Goal: Transaction & Acquisition: Obtain resource

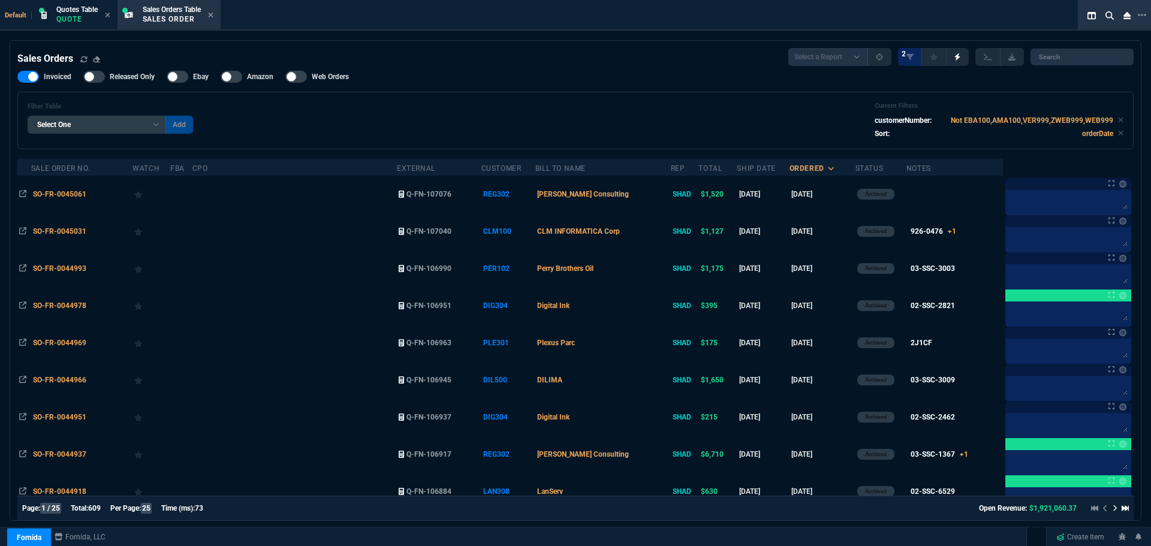
select select "4: SHAD"
select select
click at [174, 11] on span "Sales Orders Table" at bounding box center [172, 9] width 58 height 8
click at [1069, 59] on input "search" at bounding box center [1081, 57] width 103 height 17
paste input "SO-FR-0045109"
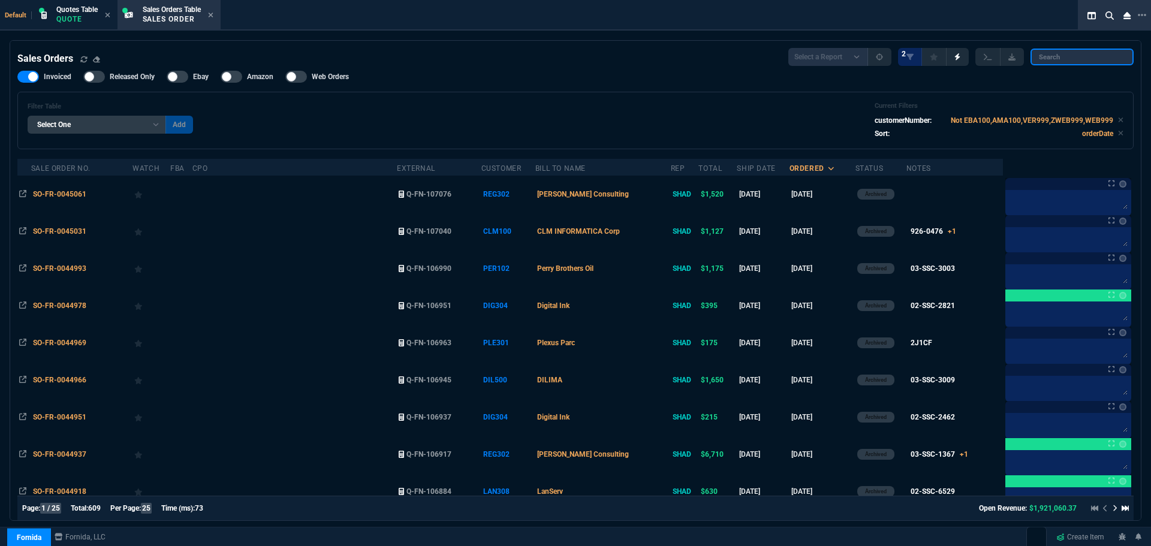
type input "SO-FR-0045109"
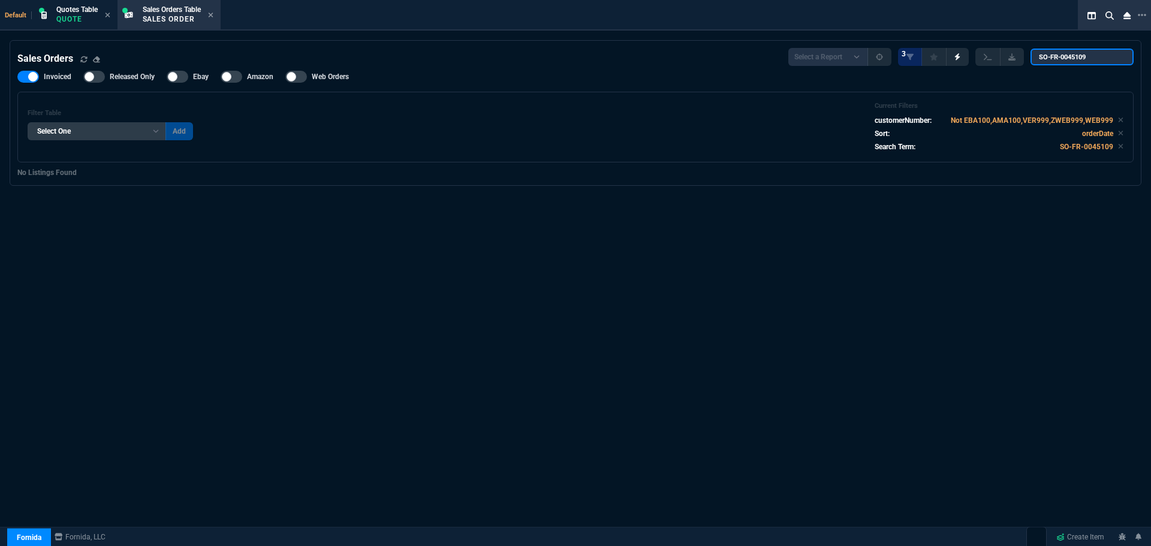
click at [1116, 58] on input "SO-FR-0045109" at bounding box center [1081, 57] width 103 height 17
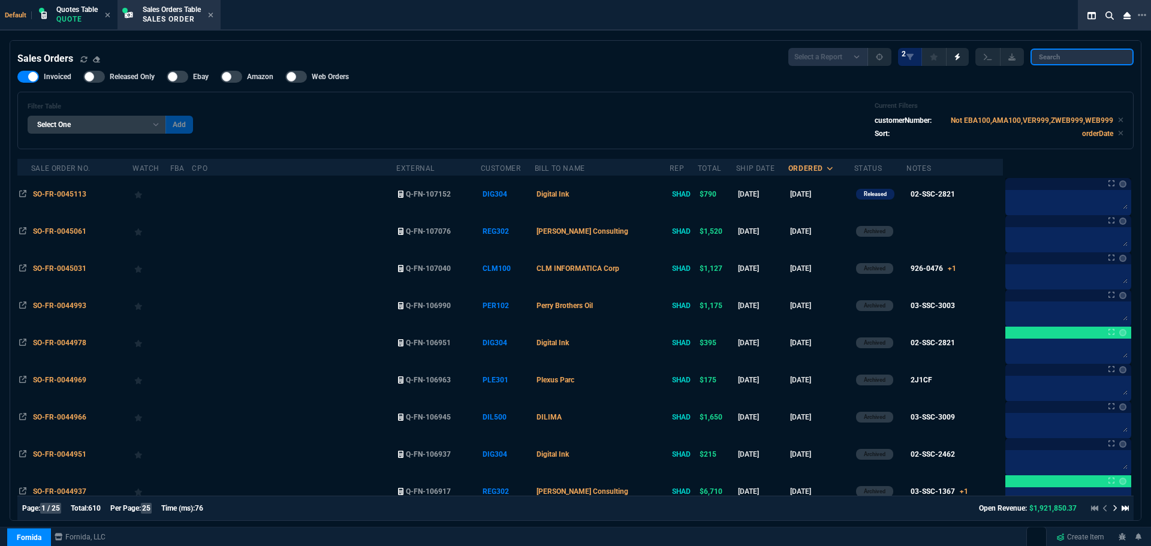
click at [1045, 59] on input "search" at bounding box center [1081, 57] width 103 height 17
paste input "SO-FR-0045107"
type input "SO-FR-0045107"
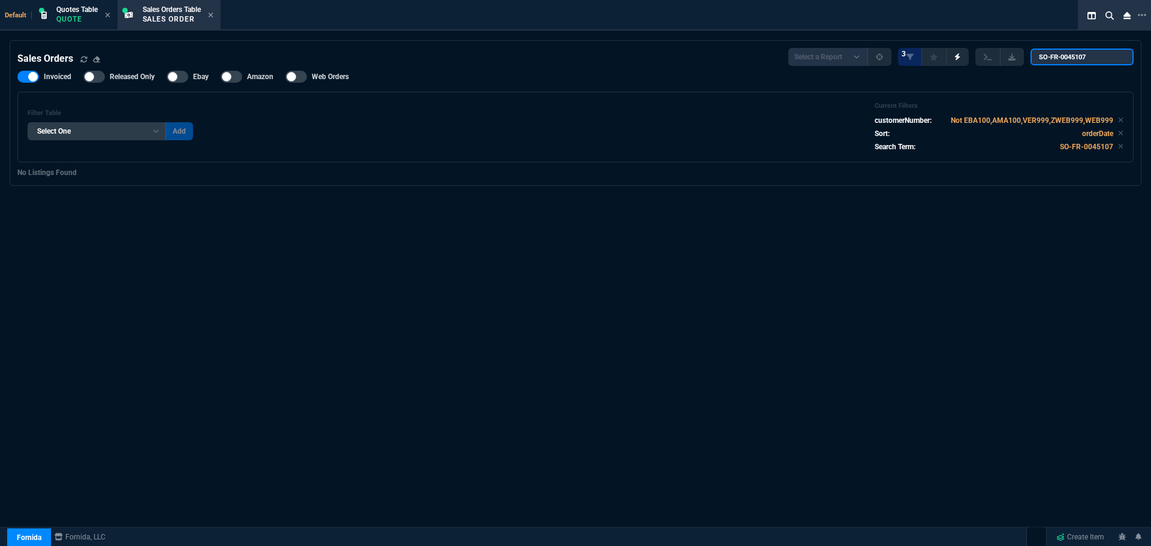
click at [1103, 55] on input "SO-FR-0045107" at bounding box center [1081, 57] width 103 height 17
click at [1102, 56] on input "SO-FR-0045107" at bounding box center [1081, 57] width 103 height 17
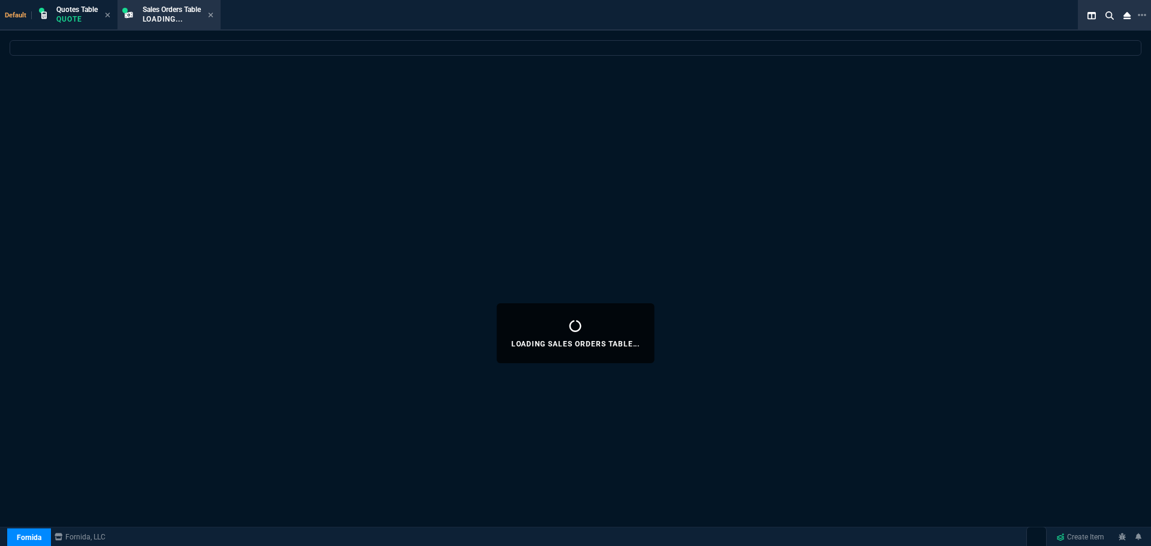
select select "4: SHAD"
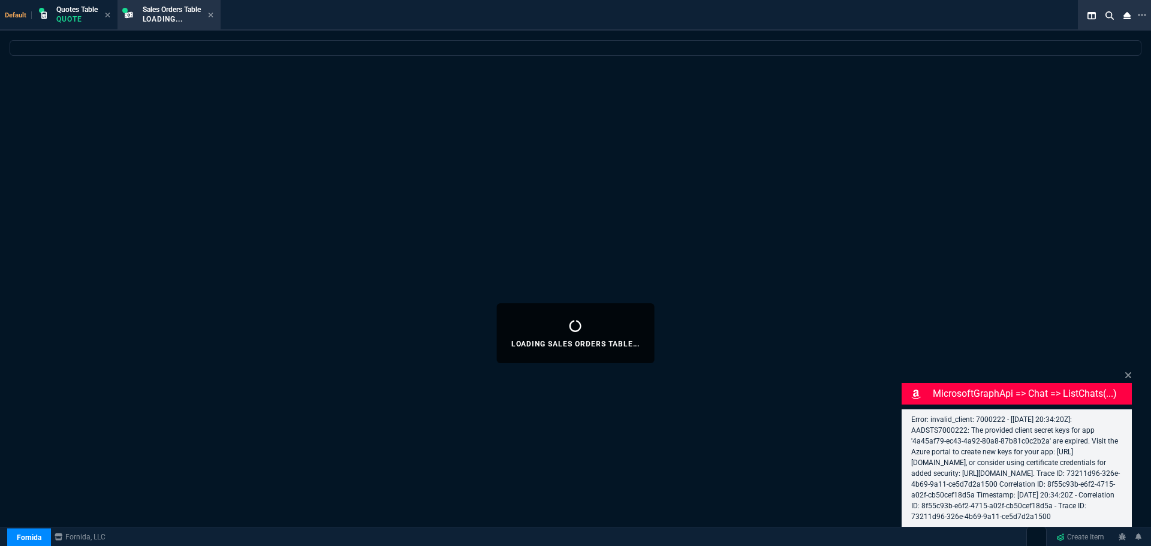
select select
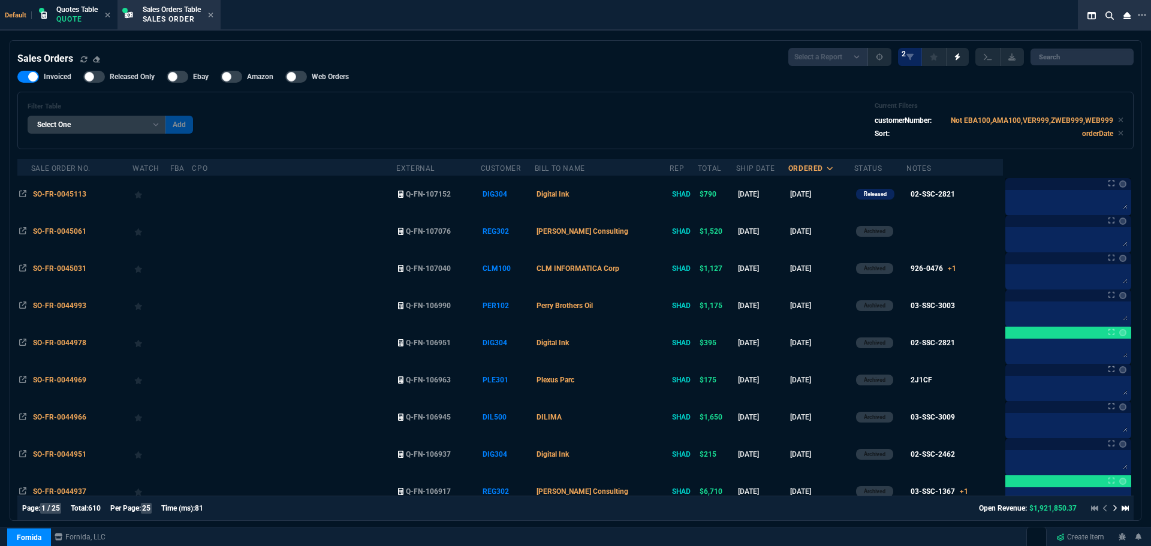
click at [61, 194] on span "SO-FR-0045113" at bounding box center [59, 194] width 53 height 8
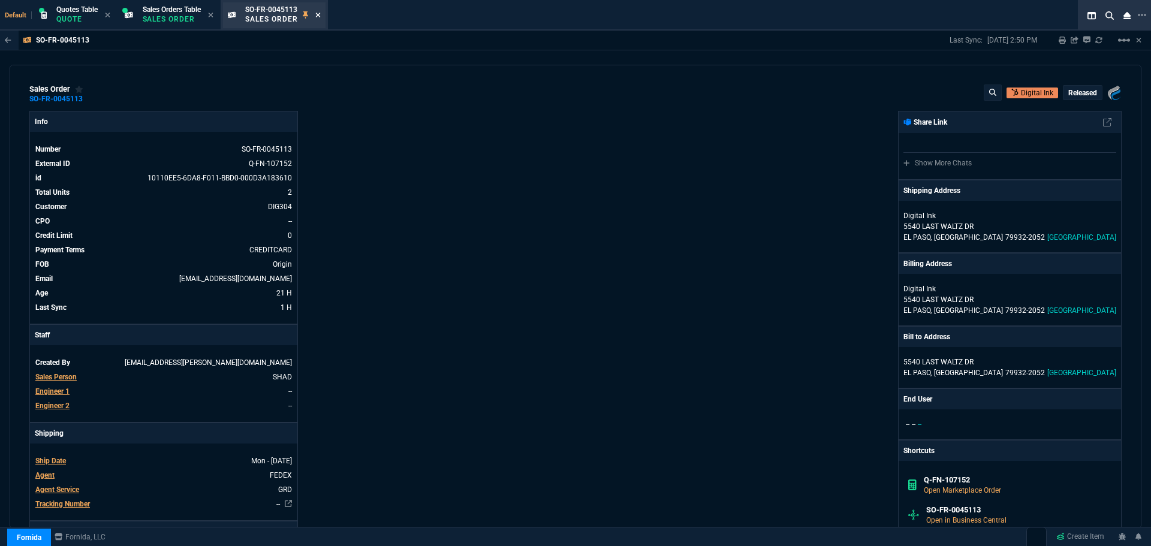
click at [321, 16] on icon at bounding box center [317, 14] width 5 height 7
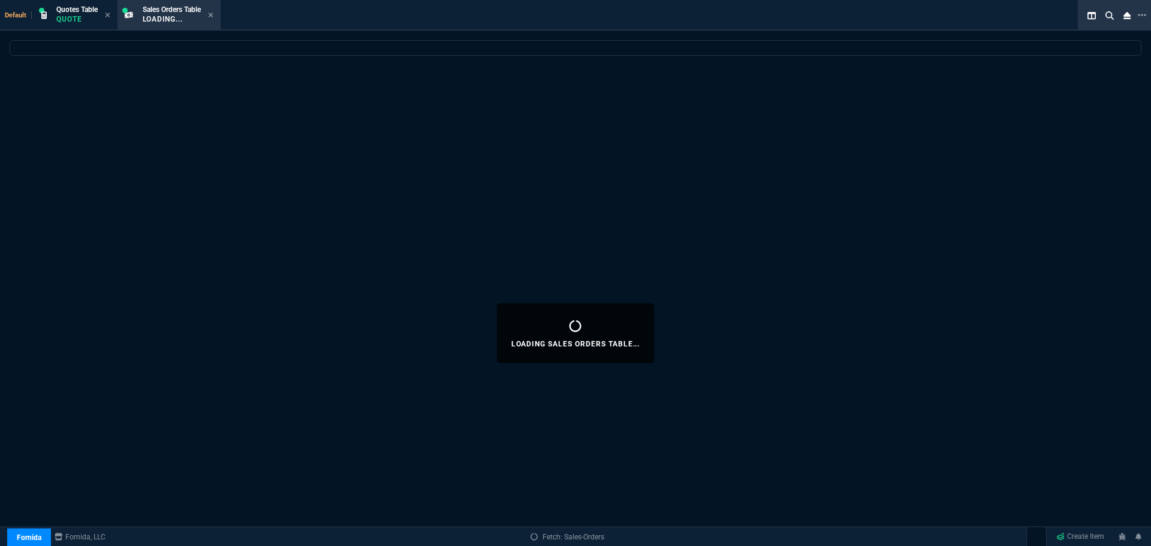
select select
select select "4: SHAD"
select select
select select "4: SHAD"
select select
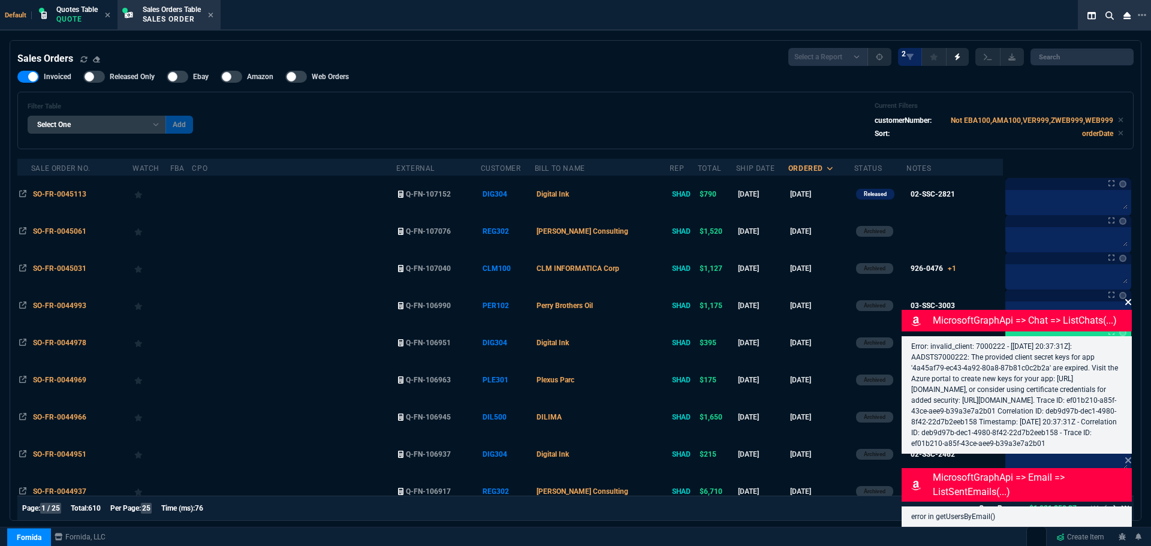
click at [1126, 297] on icon at bounding box center [1128, 302] width 7 height 10
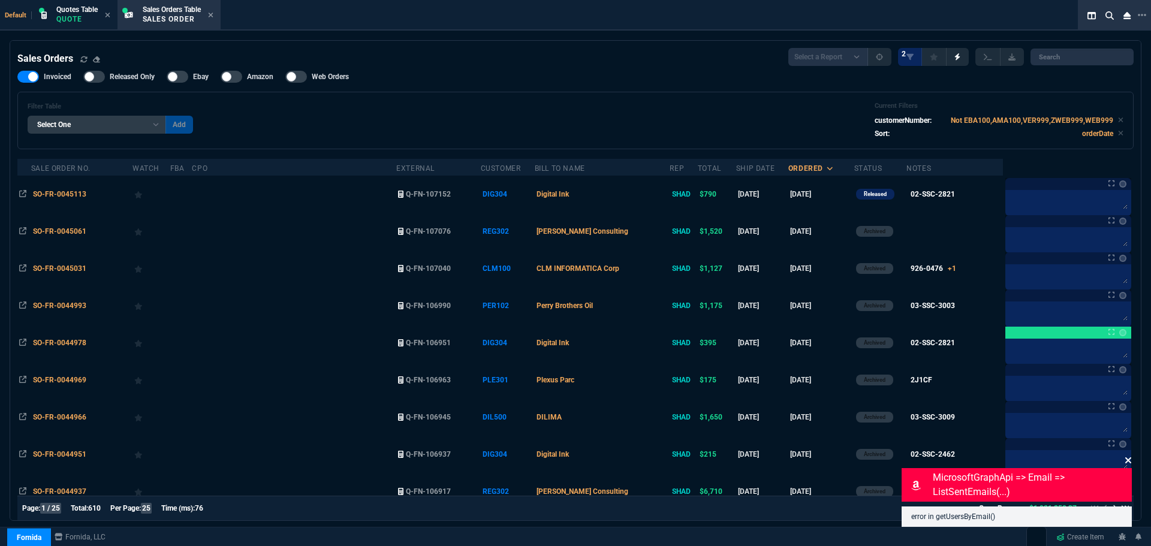
click at [1129, 460] on icon at bounding box center [1128, 460] width 6 height 6
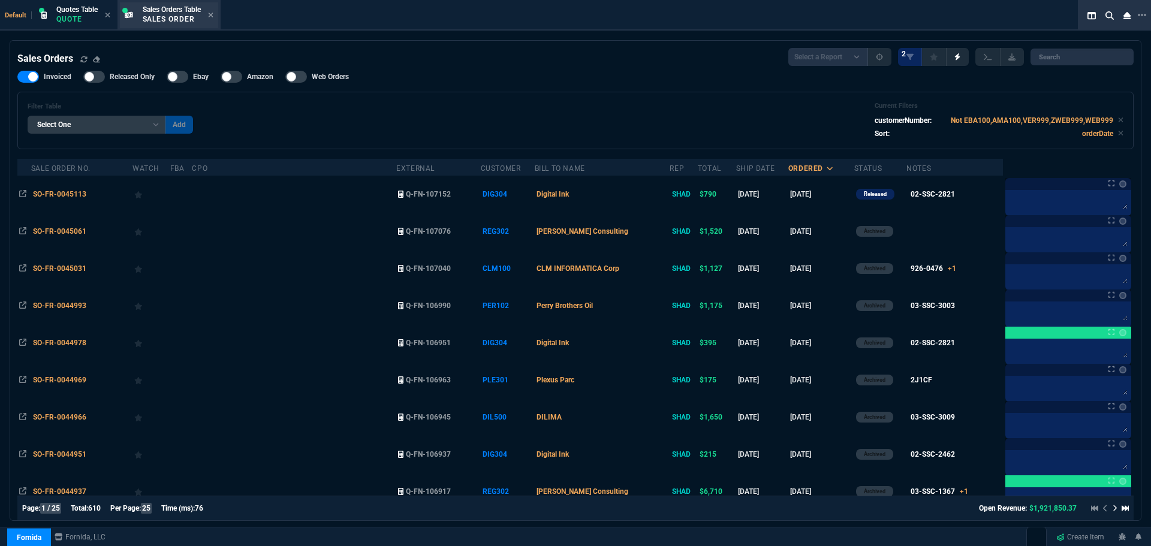
click at [165, 14] on div "Sales Orders Table Sales Order" at bounding box center [172, 15] width 58 height 21
click at [1091, 57] on input "search" at bounding box center [1081, 57] width 103 height 17
paste input "PER102"
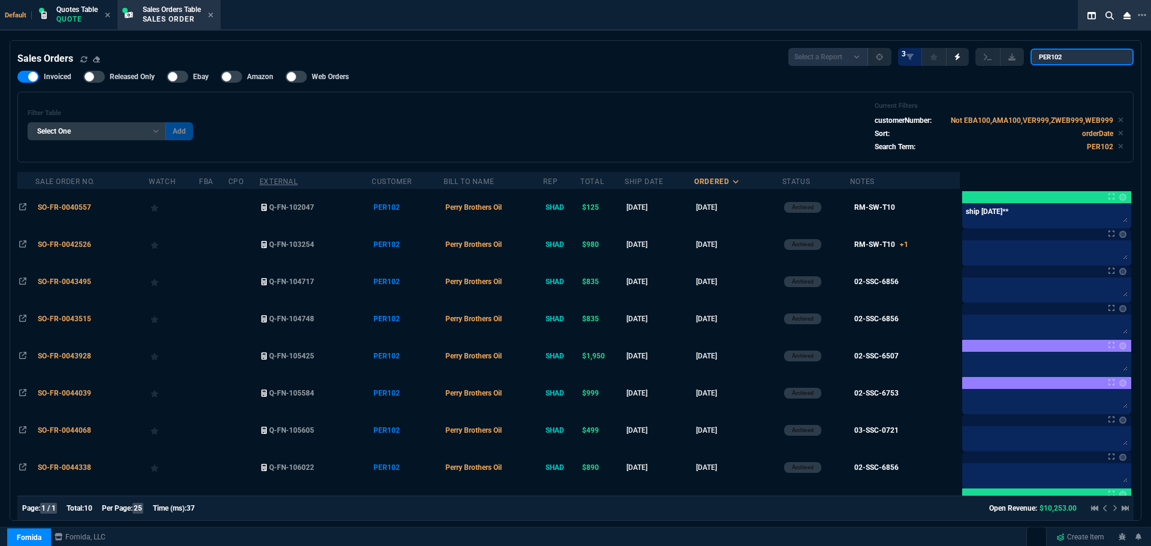
scroll to position [77, 0]
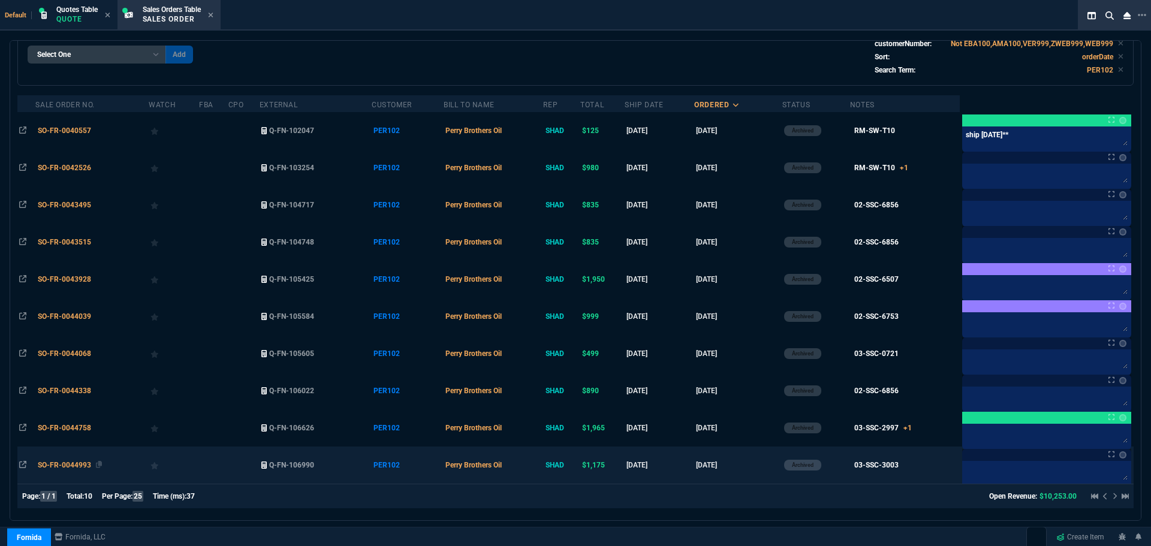
type input "PER102"
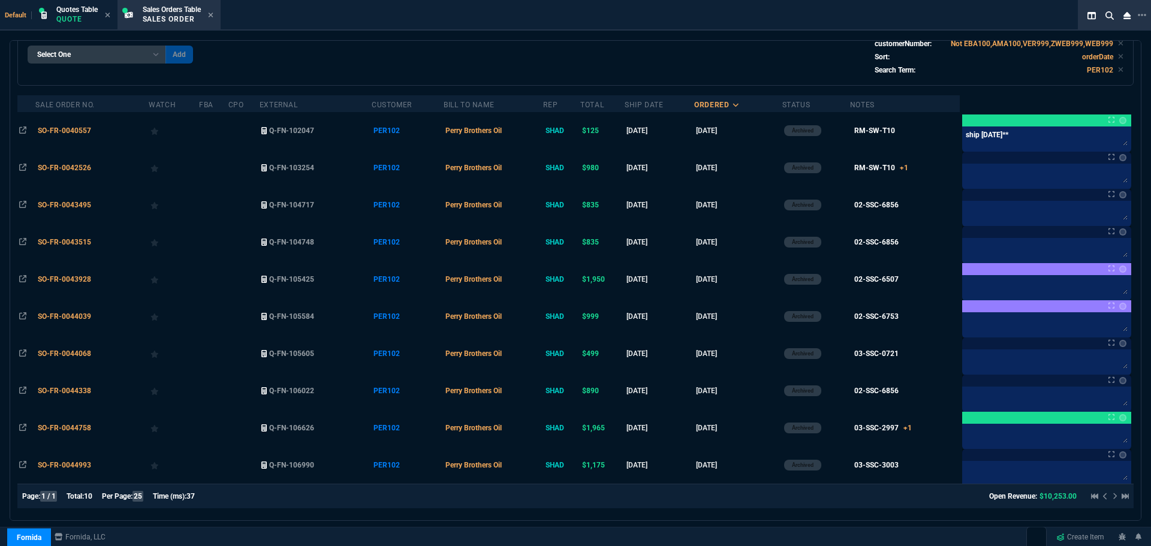
click at [52, 464] on span "SO-FR-0044993" at bounding box center [64, 465] width 53 height 8
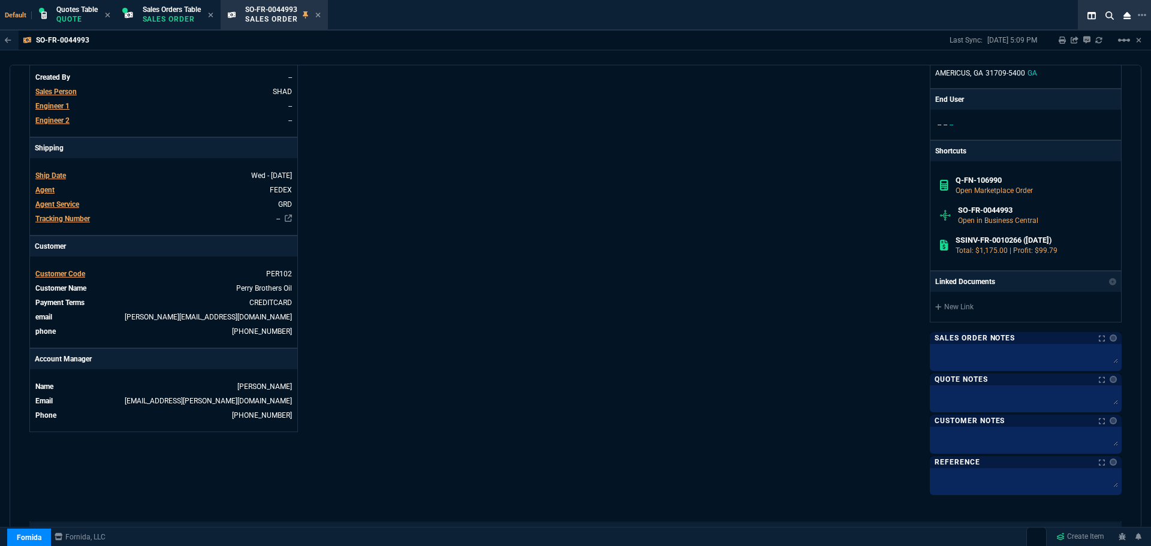
scroll to position [467, 0]
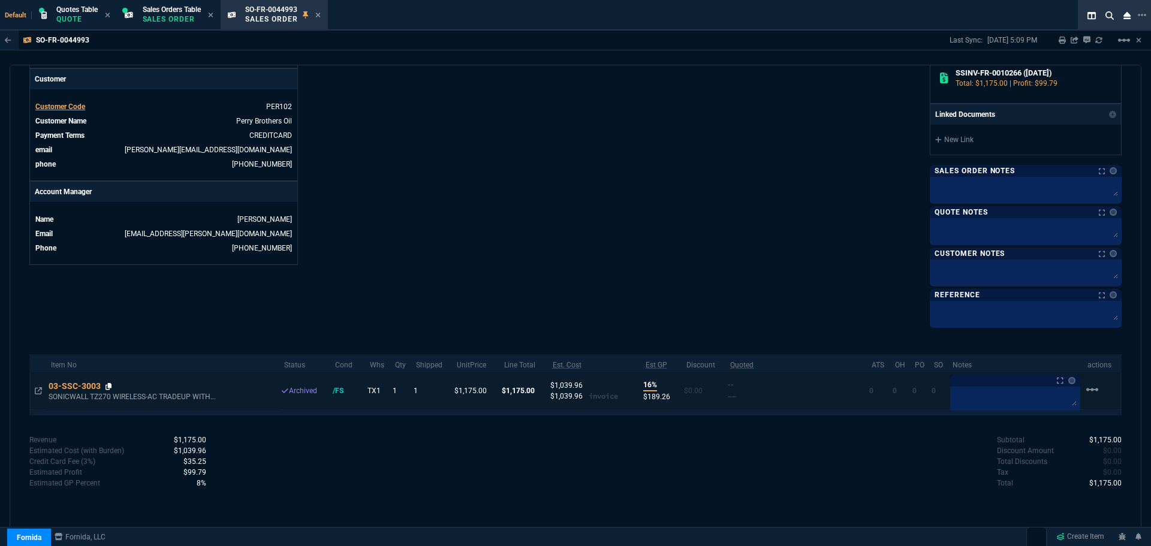
click at [109, 387] on icon at bounding box center [109, 386] width 7 height 7
click at [111, 385] on icon at bounding box center [109, 386] width 7 height 7
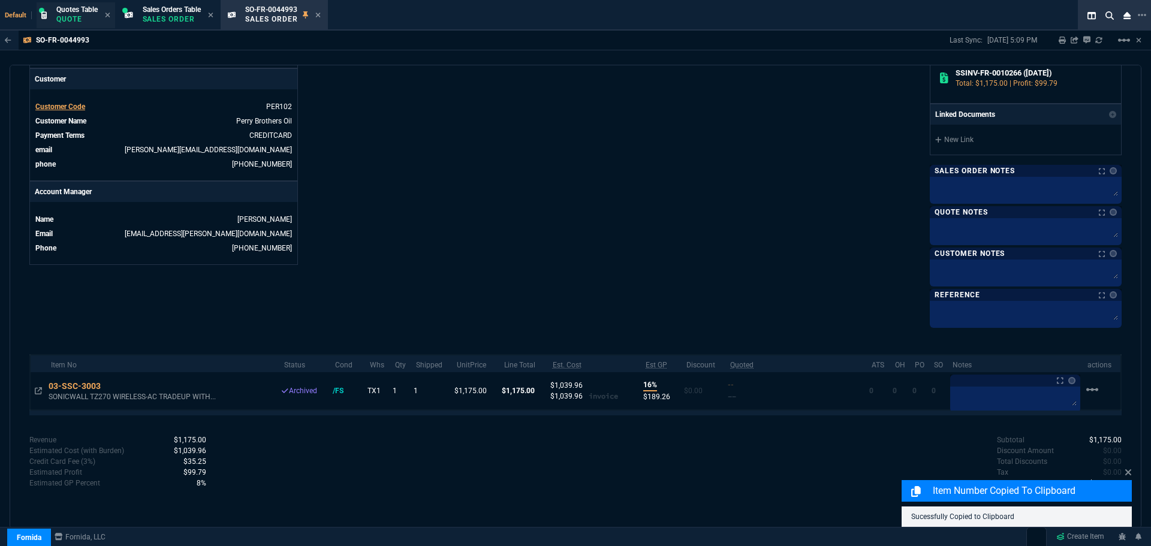
click at [68, 13] on span "Quotes Table" at bounding box center [76, 9] width 41 height 8
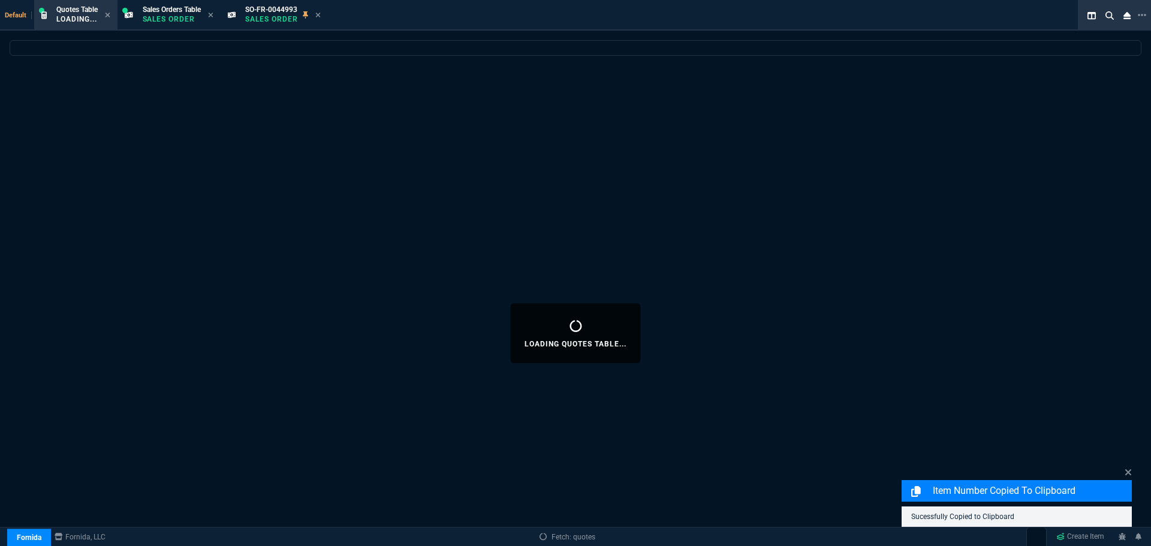
select select
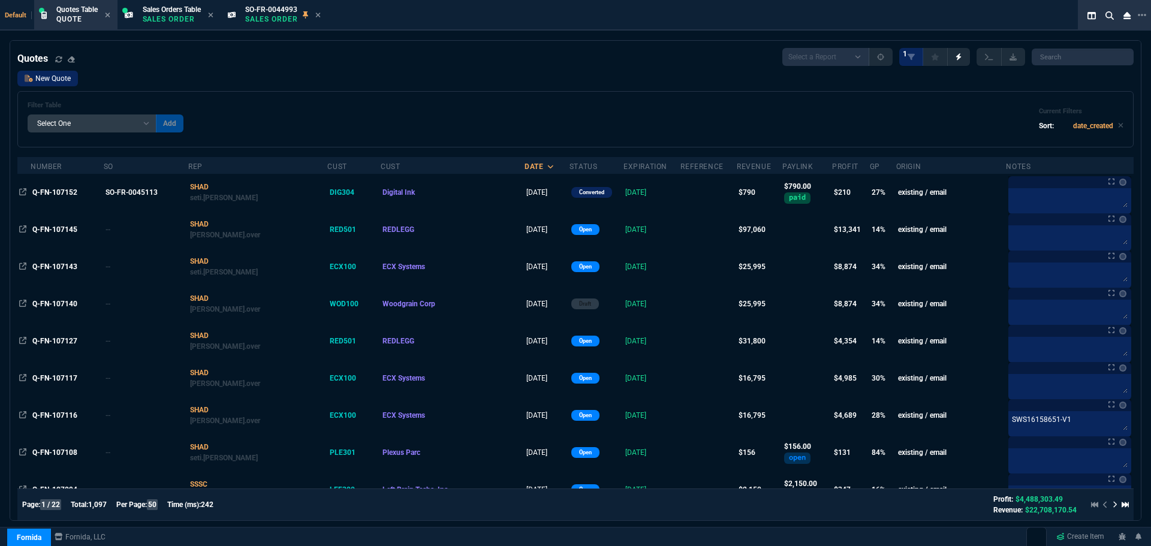
click at [59, 78] on link "New Quote" at bounding box center [47, 79] width 61 height 16
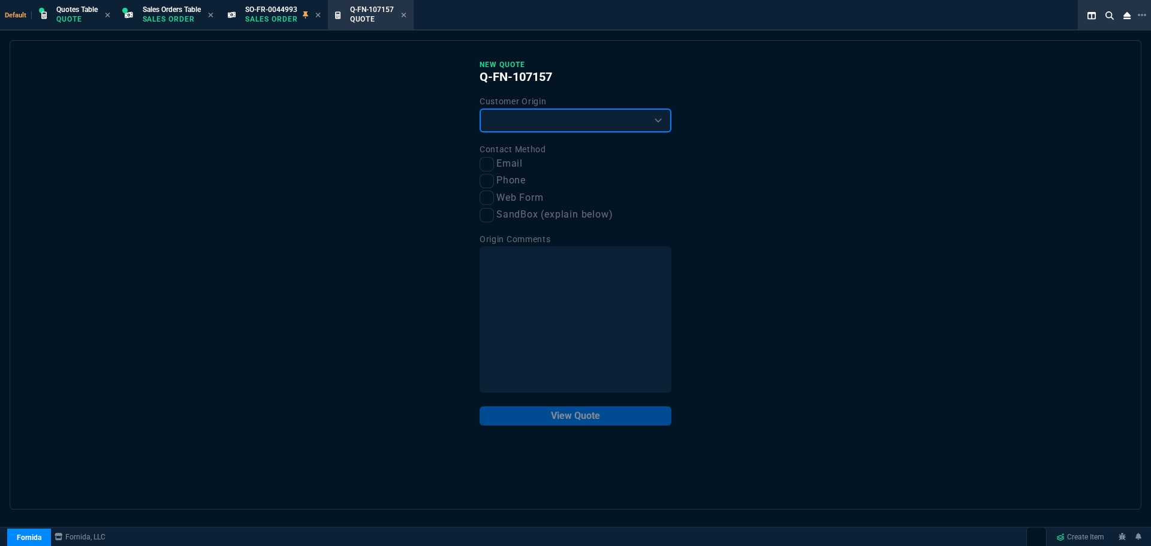
click at [510, 116] on select "Existing Customer Amazon Lead (first order) Website Lead (first order) Called (…" at bounding box center [576, 120] width 192 height 24
select select "existing"
click at [480, 109] on select "Existing Customer Amazon Lead (first order) Website Lead (first order) Called (…" at bounding box center [576, 120] width 192 height 24
click at [489, 167] on input "Email" at bounding box center [487, 164] width 14 height 14
checkbox input "true"
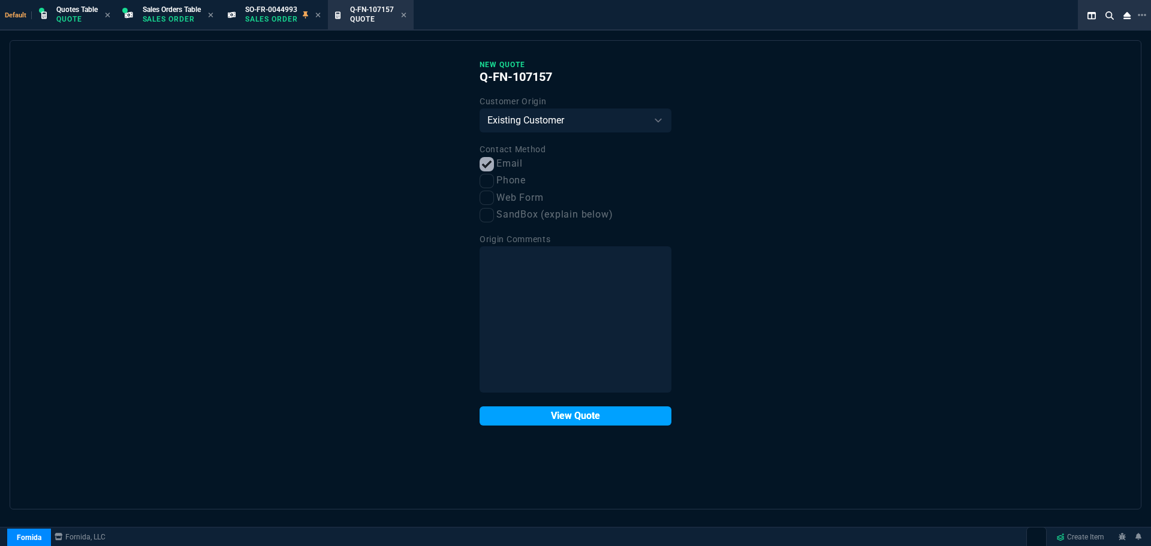
click at [551, 414] on button "View Quote" at bounding box center [576, 415] width 192 height 19
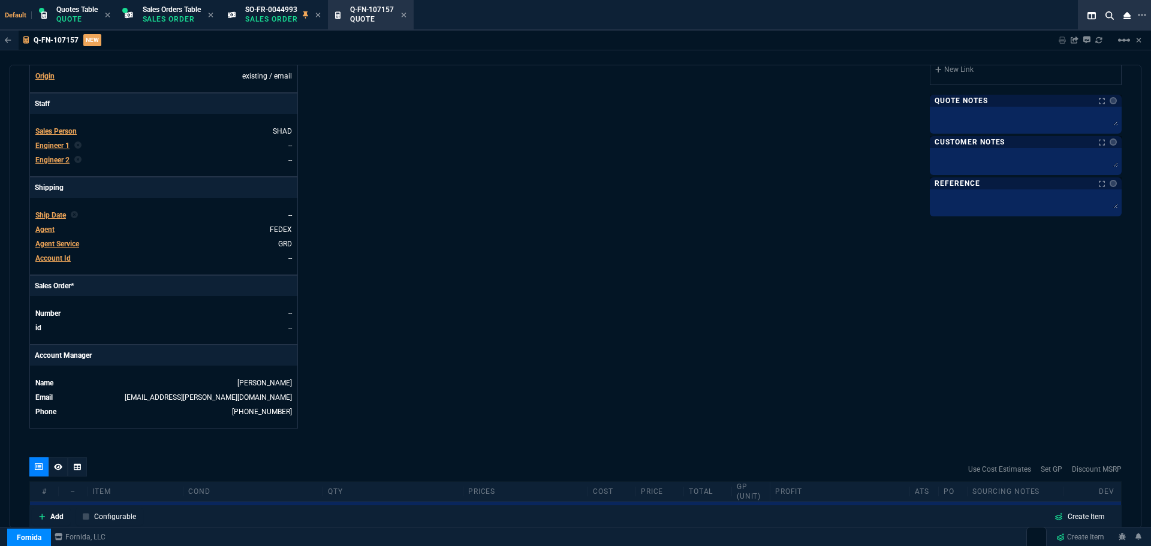
scroll to position [360, 0]
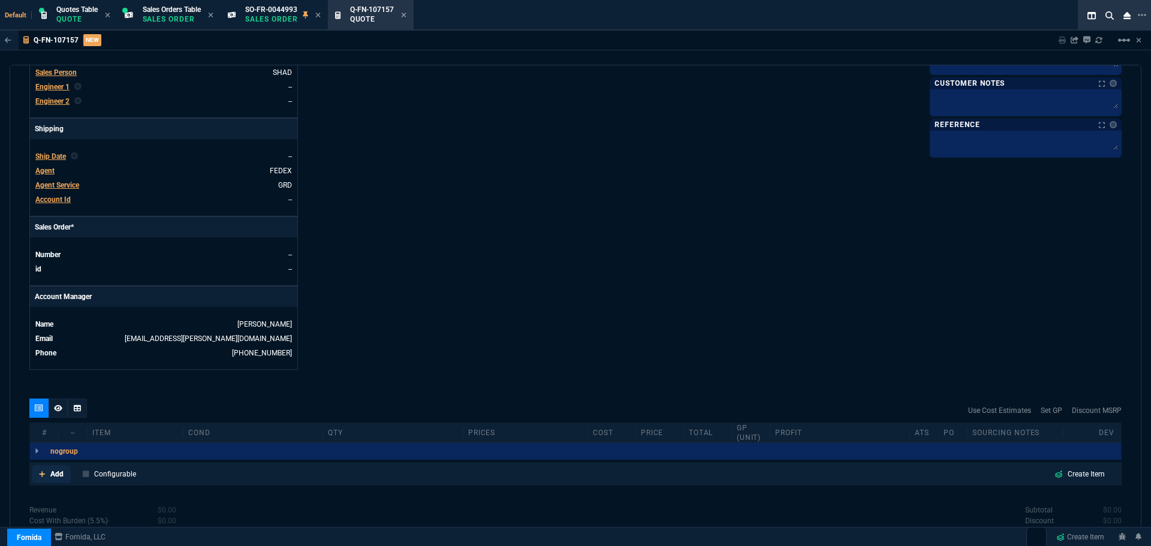
click at [54, 476] on p "Add" at bounding box center [56, 474] width 13 height 11
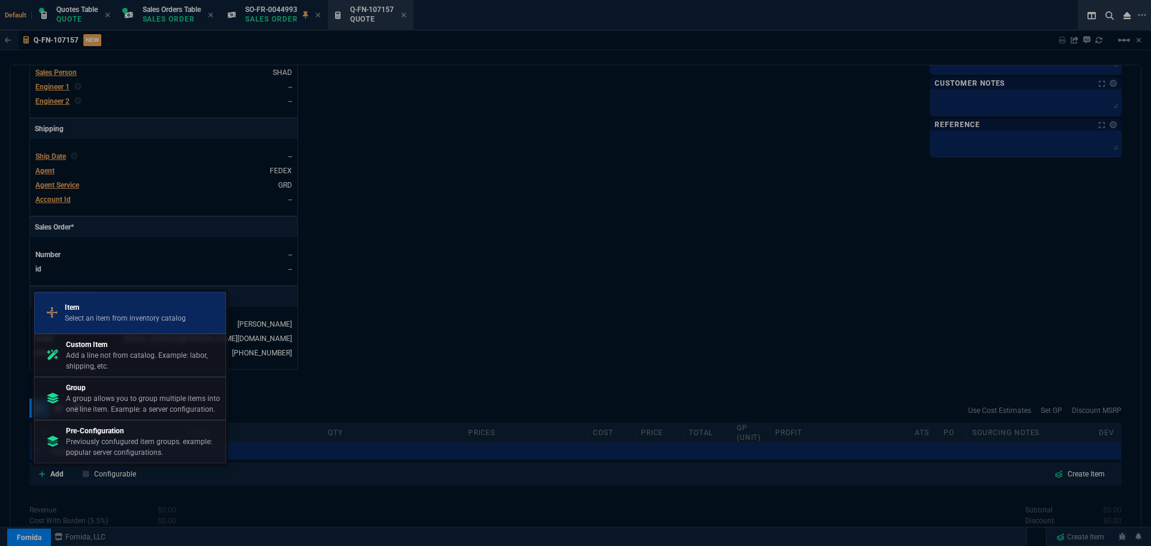
click at [103, 328] on div "Item Select an item from inventory catalog" at bounding box center [130, 312] width 181 height 31
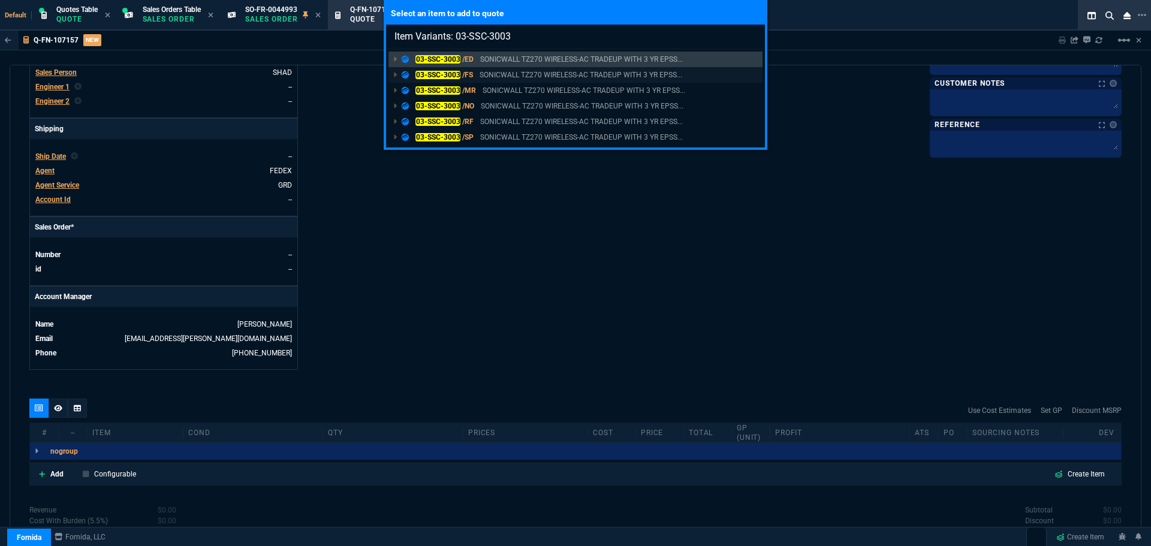
type input "Item Variants: 03-SSC-3003"
click at [429, 75] on mark "03-SSC-3003" at bounding box center [437, 75] width 45 height 8
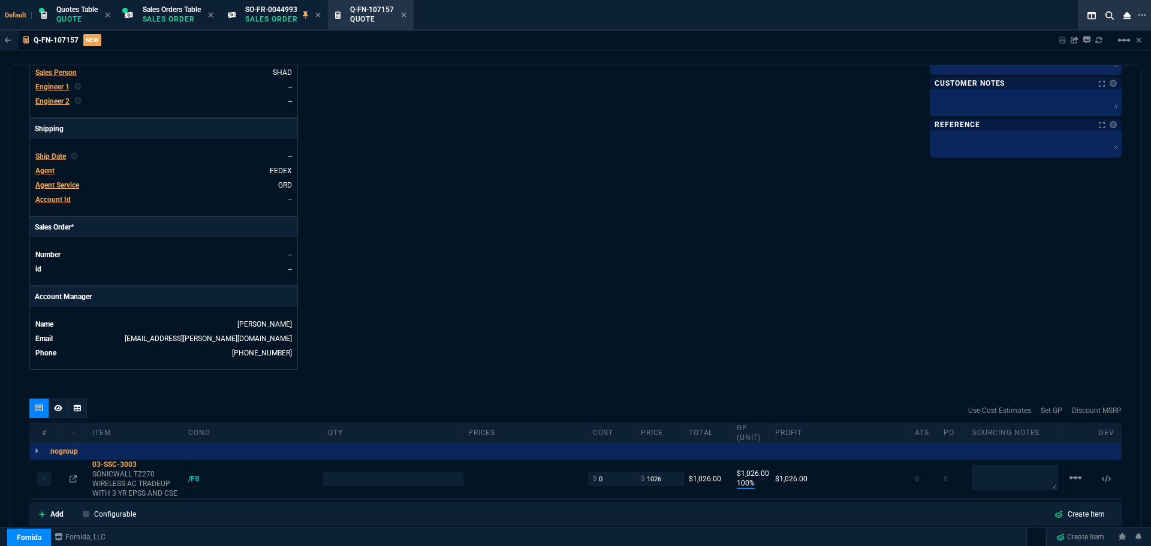
type input "100"
type input "1026"
type input "1275.11"
type input "20"
type input "100"
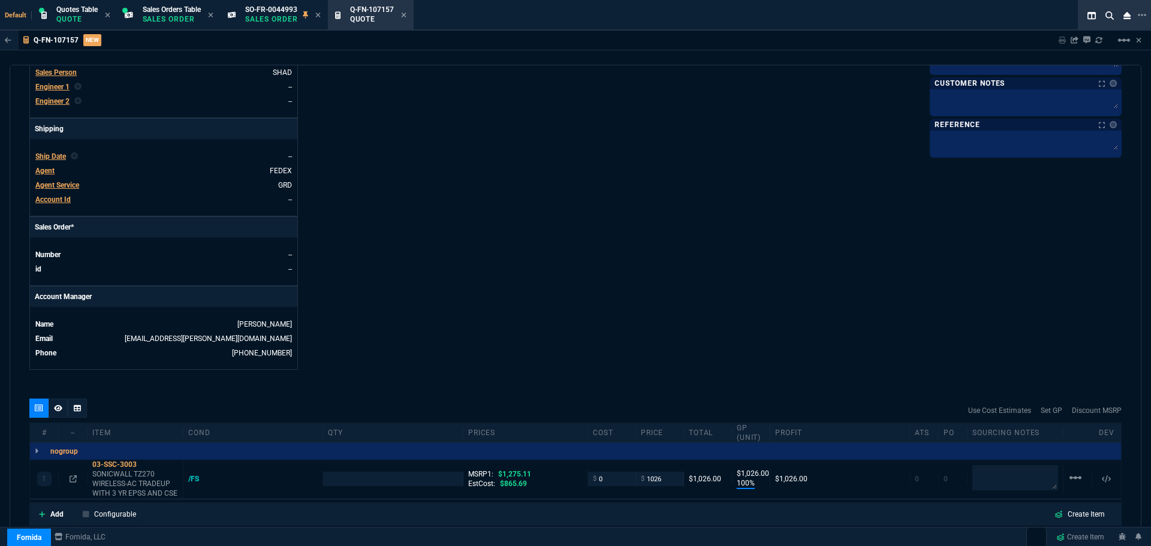
type input "1026"
type input "20"
click at [192, 16] on p "Sales Order" at bounding box center [172, 19] width 58 height 10
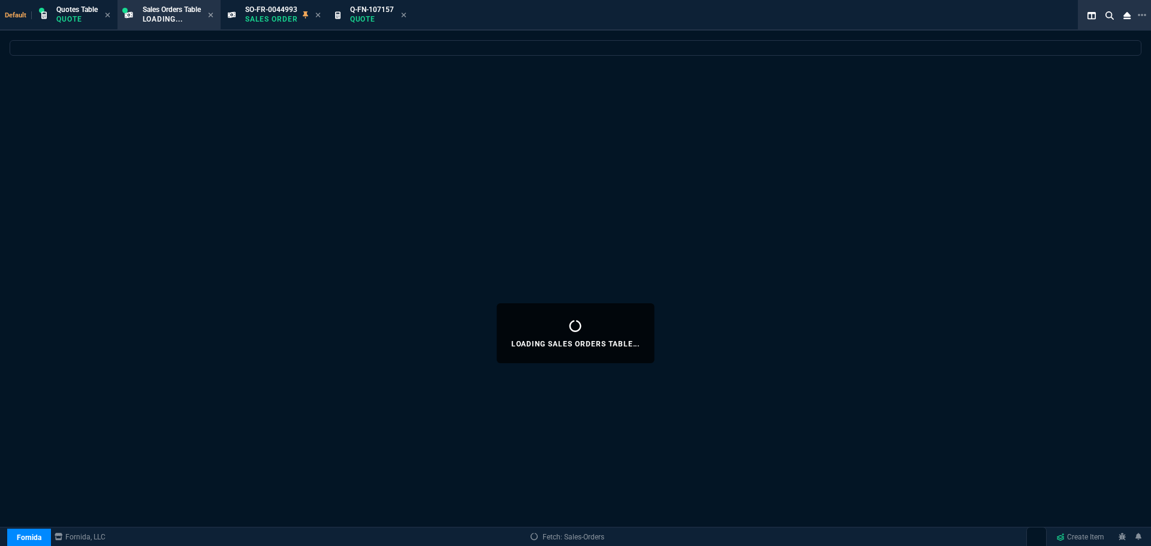
select select
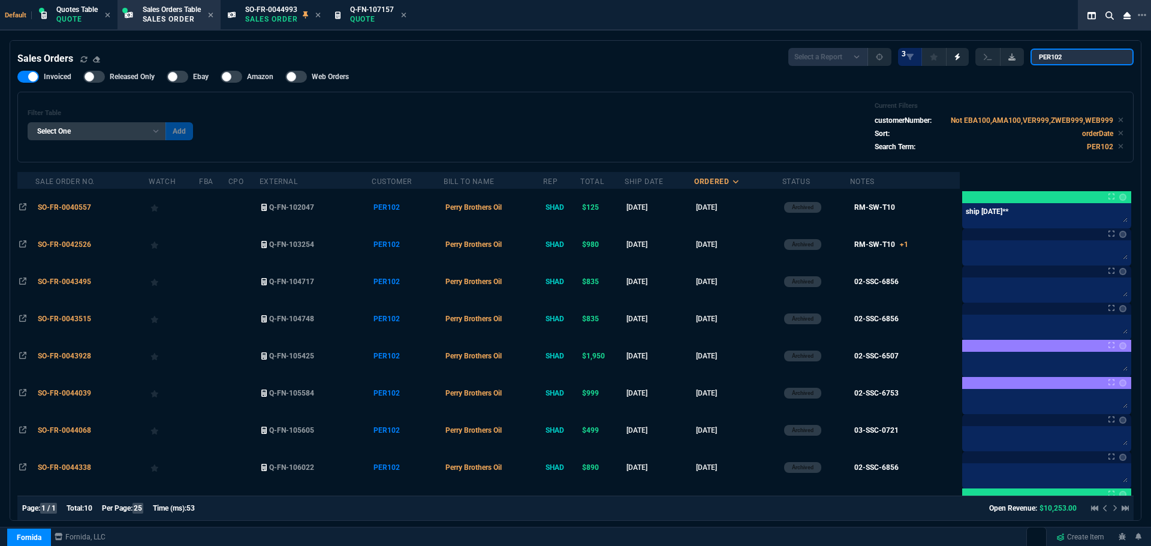
drag, startPoint x: 1076, startPoint y: 58, endPoint x: 1020, endPoint y: 59, distance: 56.4
click at [1020, 59] on div "Select a Report Opened Today Invoiced Only Exclude Invoiced Configuration Statu…" at bounding box center [960, 57] width 345 height 18
click at [373, 16] on p "Quote" at bounding box center [372, 19] width 44 height 10
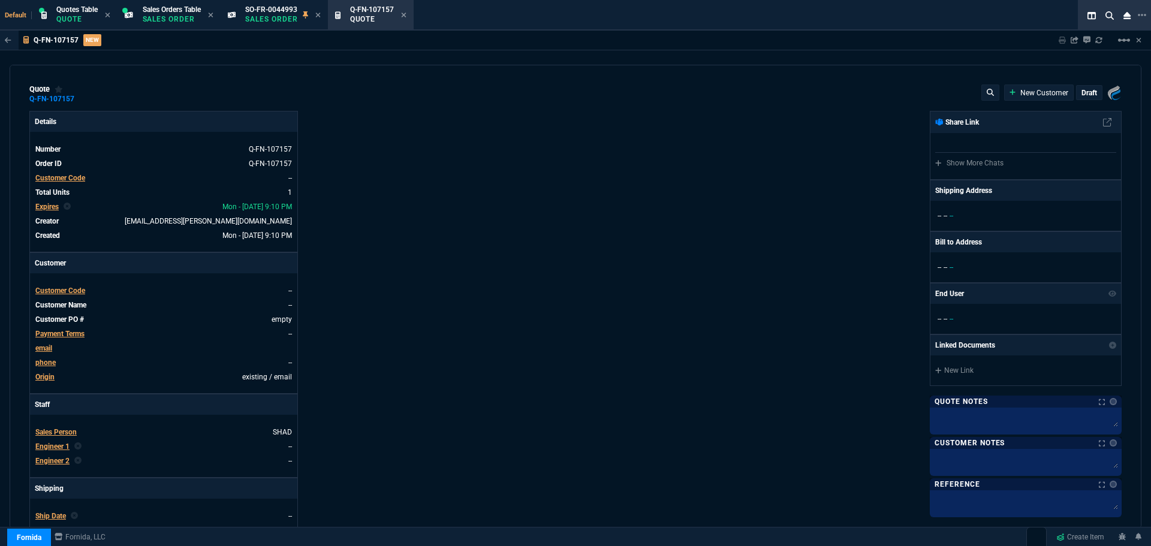
type input "100"
type input "1026"
type input "1275.11"
type input "20"
click at [61, 289] on span "Customer Code" at bounding box center [60, 291] width 50 height 8
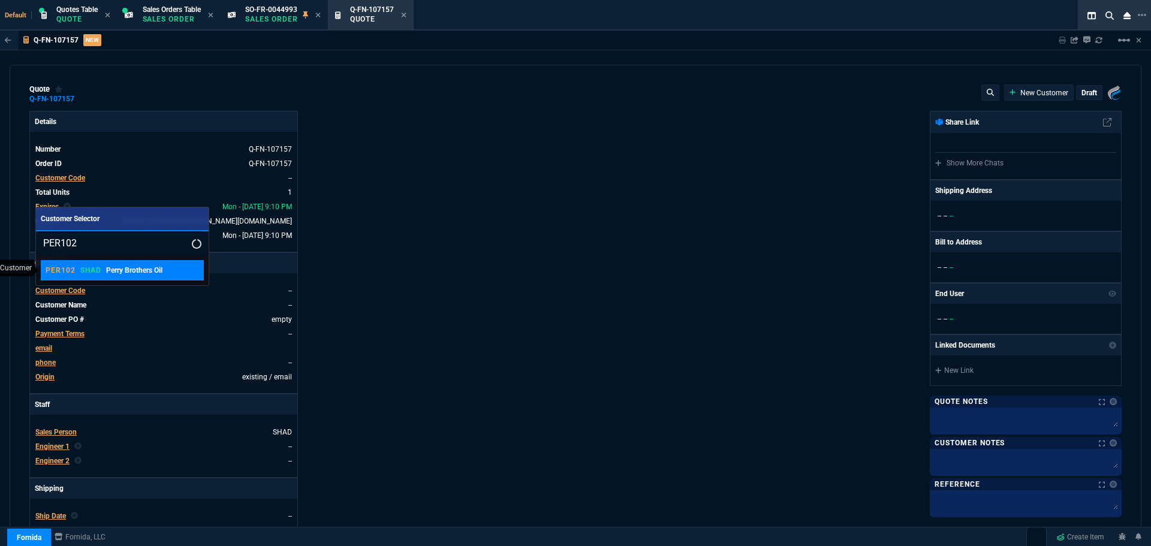
type input "PER102"
click at [112, 267] on p "Perry Brothers Oil" at bounding box center [134, 270] width 56 height 11
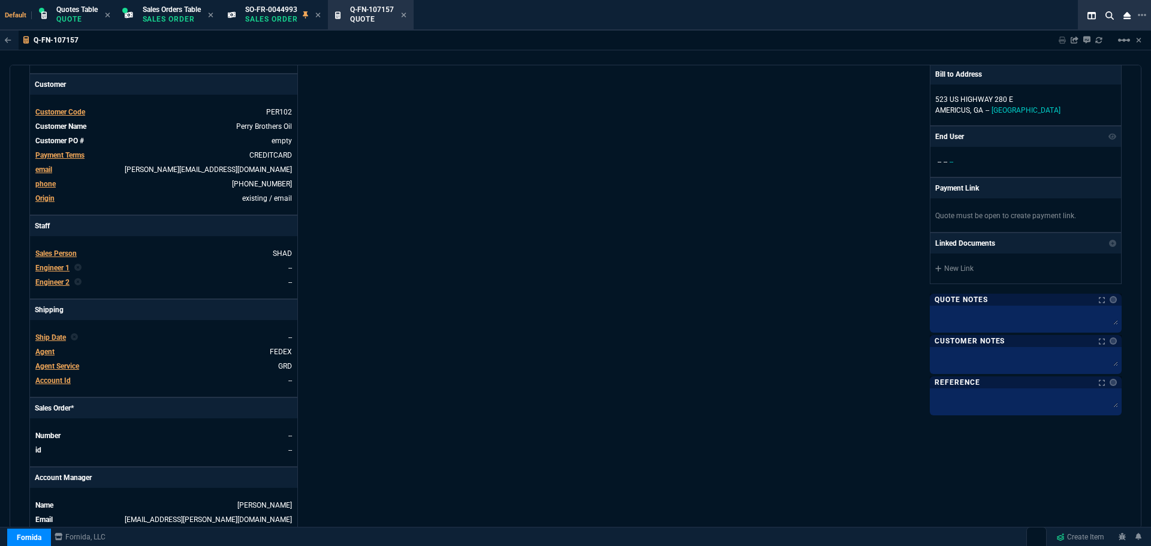
scroll to position [480, 0]
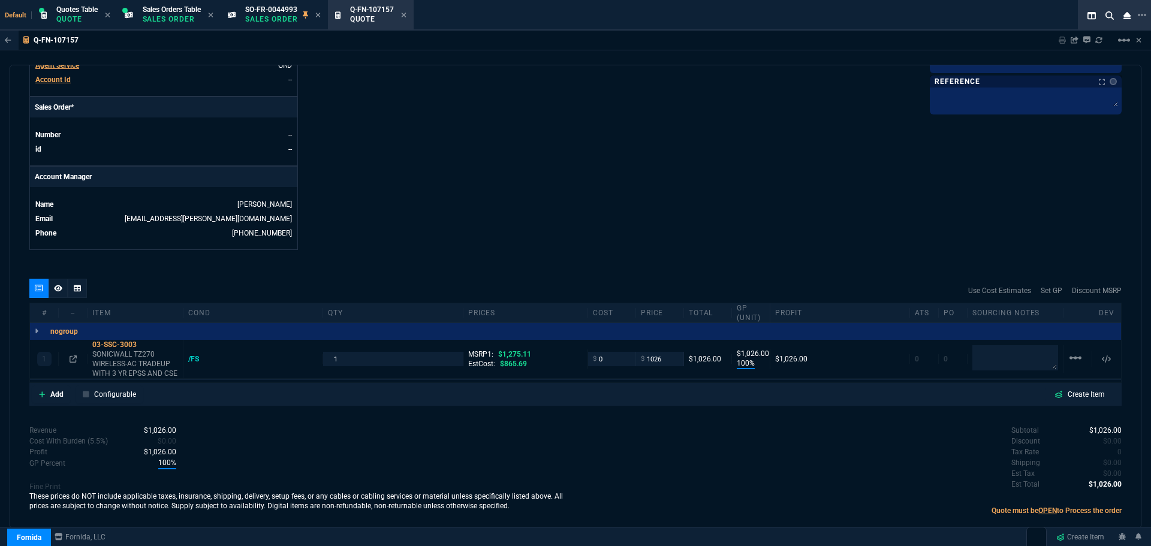
drag, startPoint x: 73, startPoint y: 359, endPoint x: 191, endPoint y: 336, distance: 120.9
click at [73, 358] on icon at bounding box center [73, 358] width 7 height 7
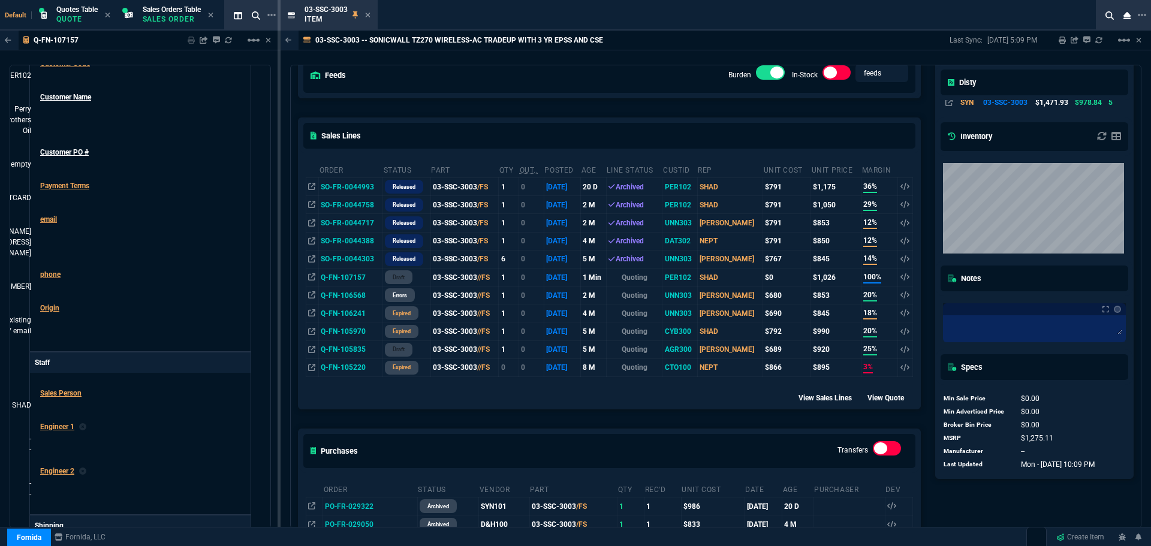
scroll to position [0, 0]
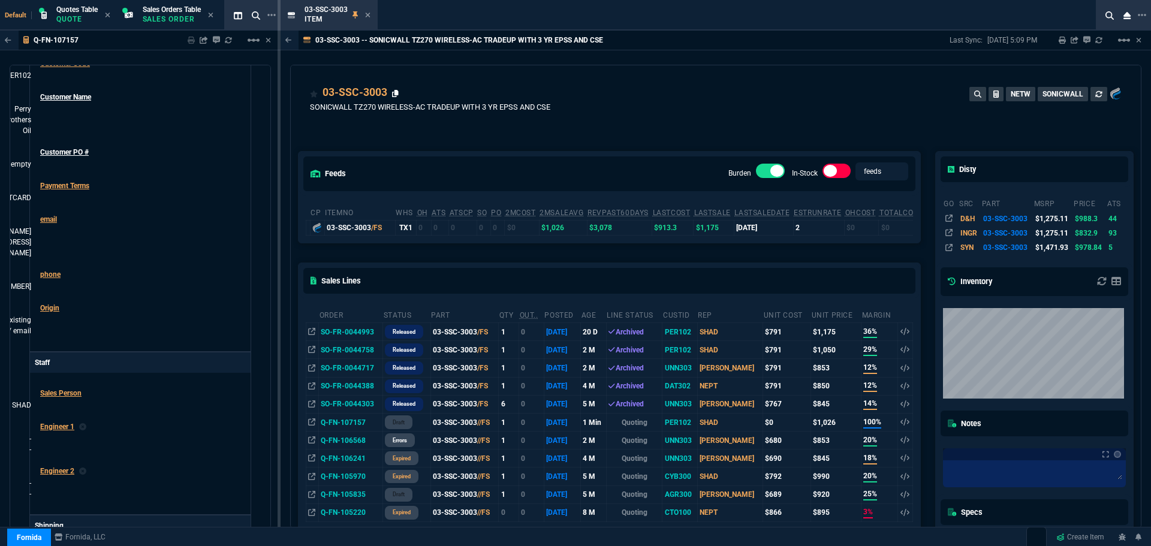
click at [396, 92] on icon at bounding box center [395, 93] width 7 height 7
click at [367, 14] on icon at bounding box center [367, 15] width 5 height 5
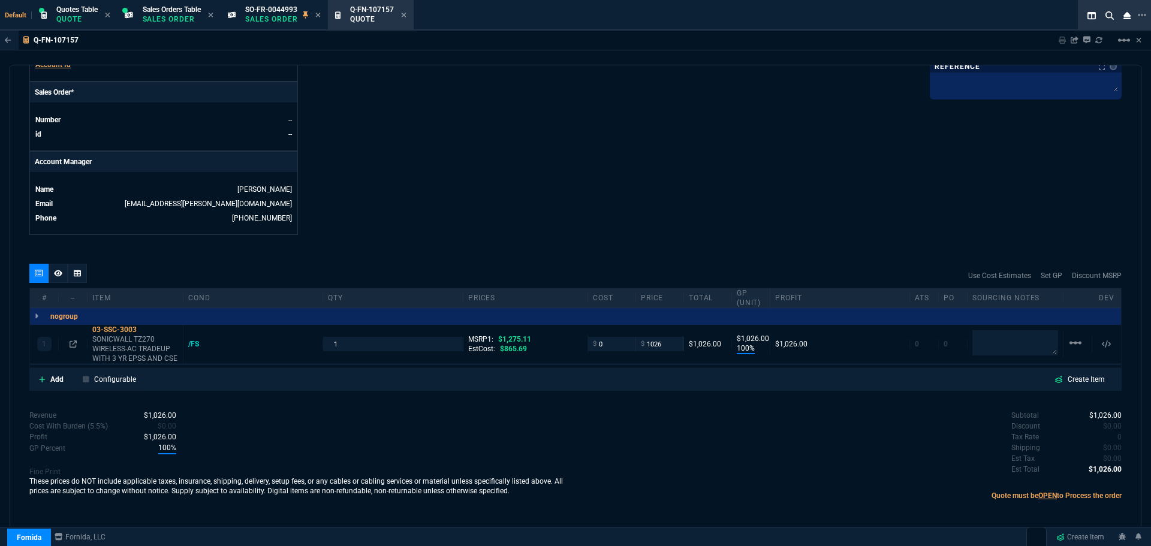
scroll to position [499, 0]
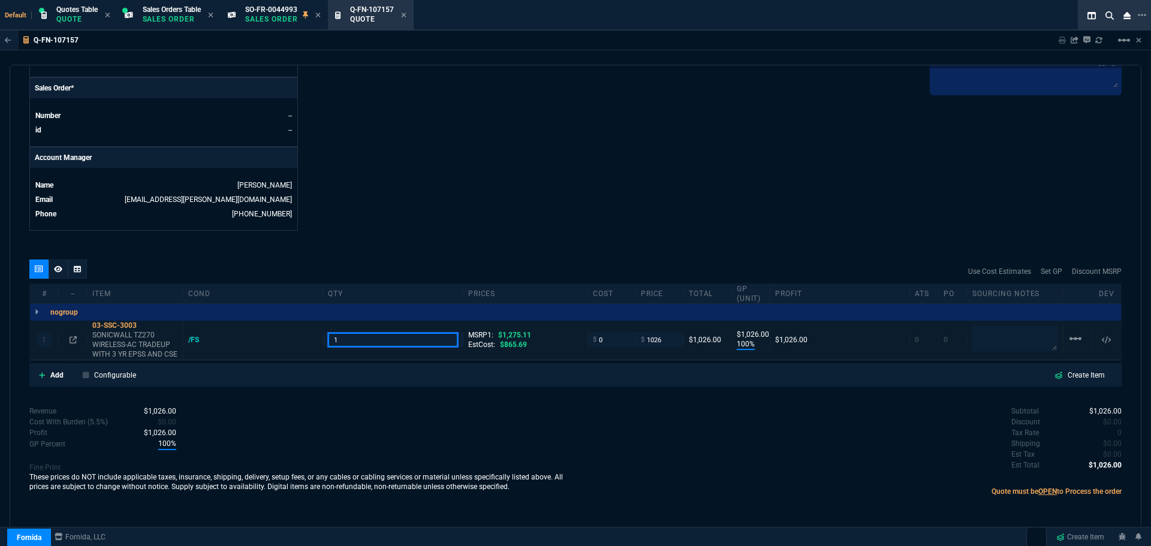
click at [354, 339] on input "1" at bounding box center [392, 340] width 129 height 14
type input "2"
click at [620, 339] on input "0" at bounding box center [612, 340] width 38 height 14
type input "9"
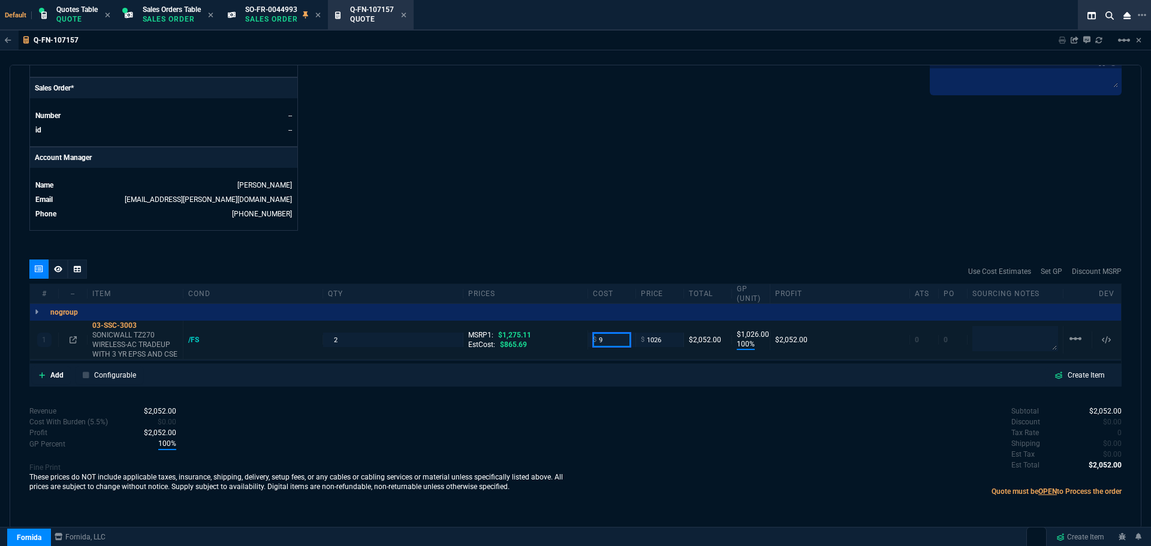
type input "99"
type input "1017"
type input "981"
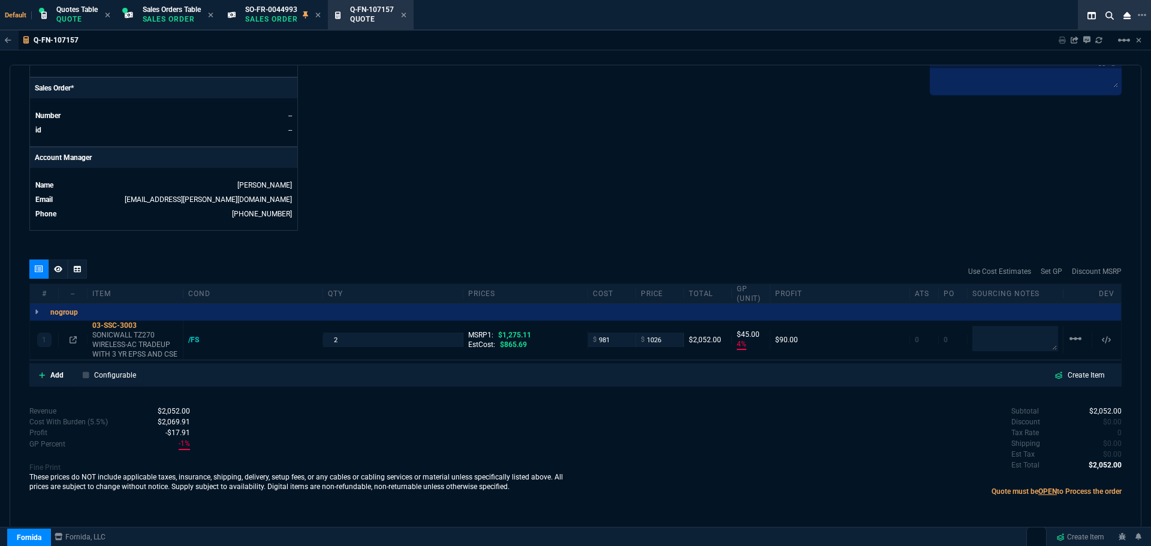
type input "4"
type input "45"
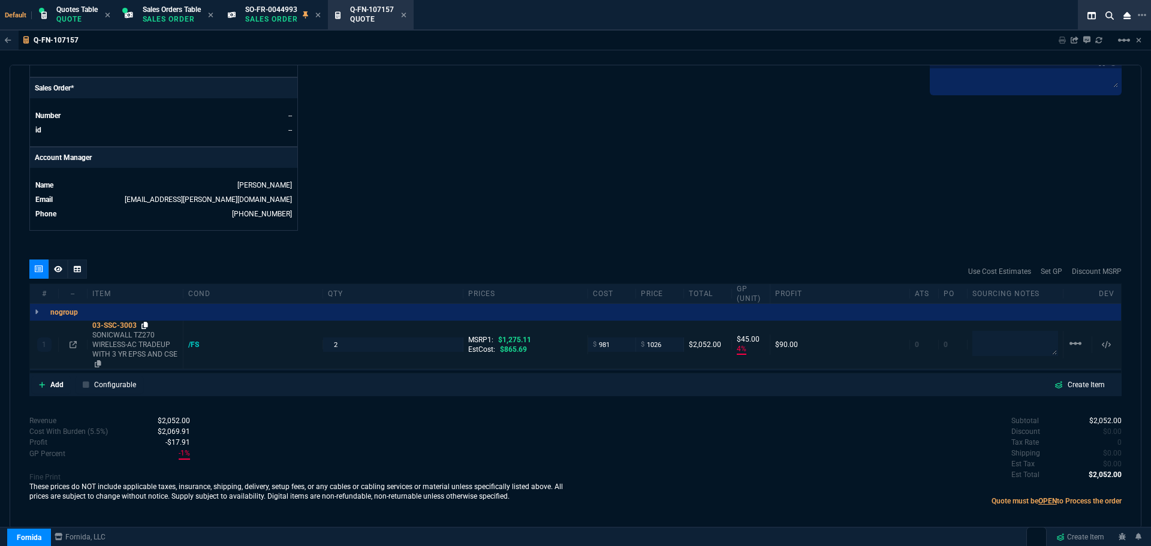
click at [147, 325] on icon at bounding box center [144, 325] width 7 height 7
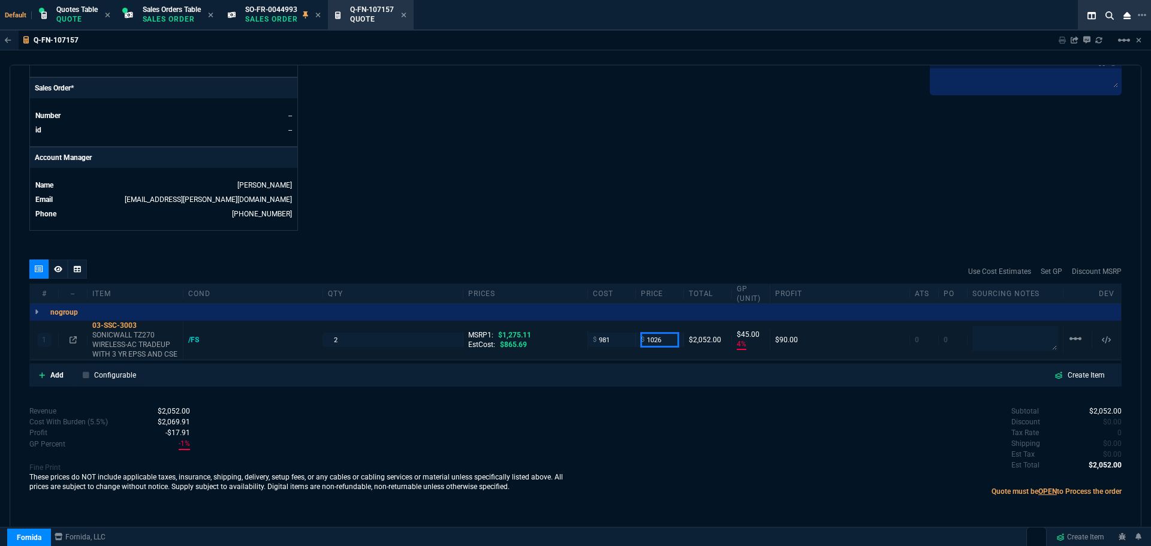
click at [663, 339] on input "1026" at bounding box center [660, 340] width 38 height 14
type input "1099"
type input "11"
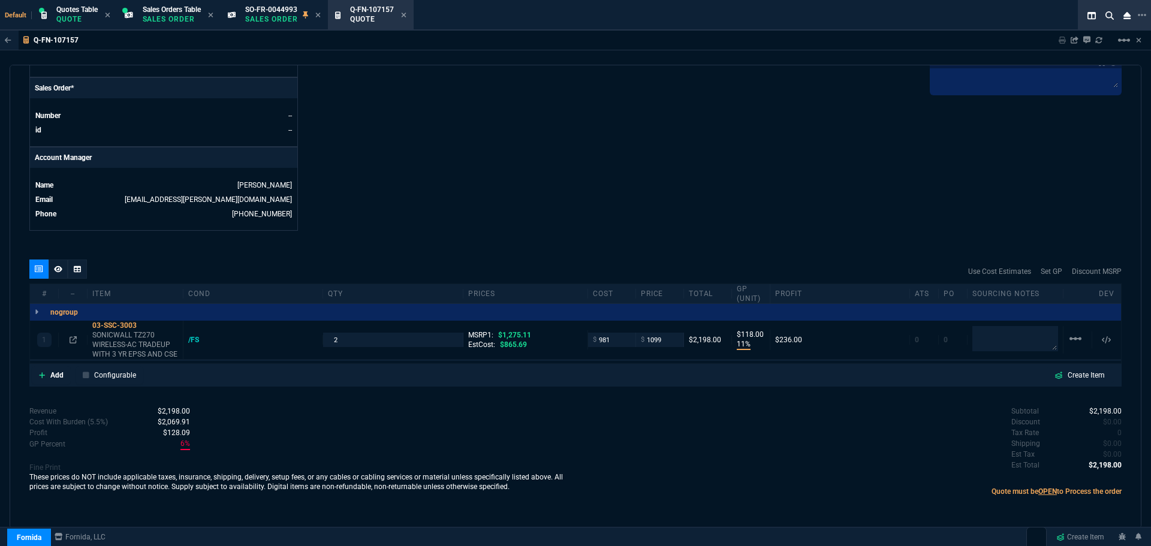
type input "118"
type input "14"
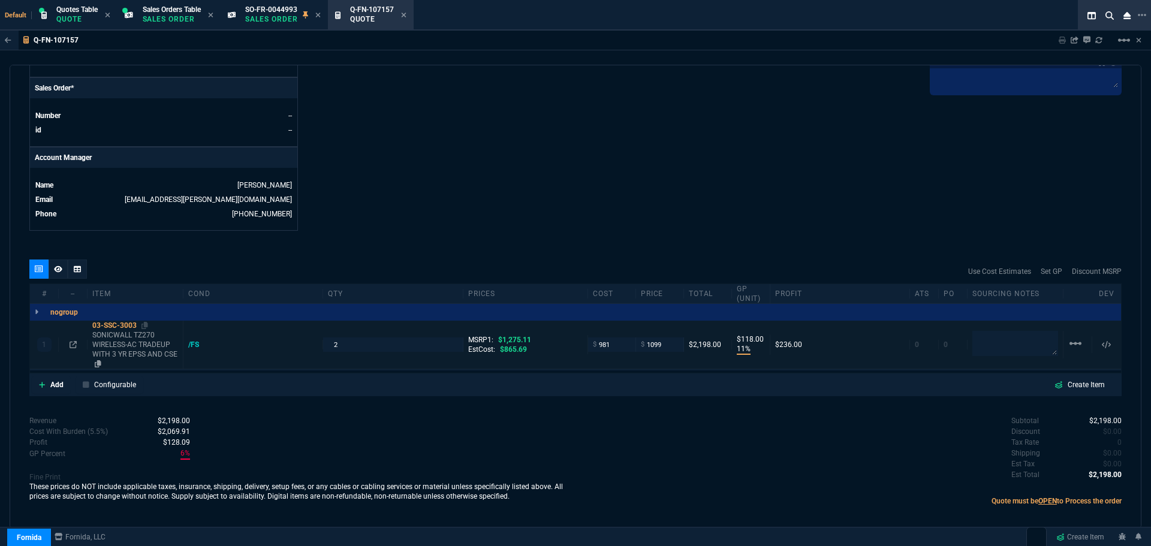
click at [116, 327] on div "03-SSC-3003" at bounding box center [135, 326] width 86 height 10
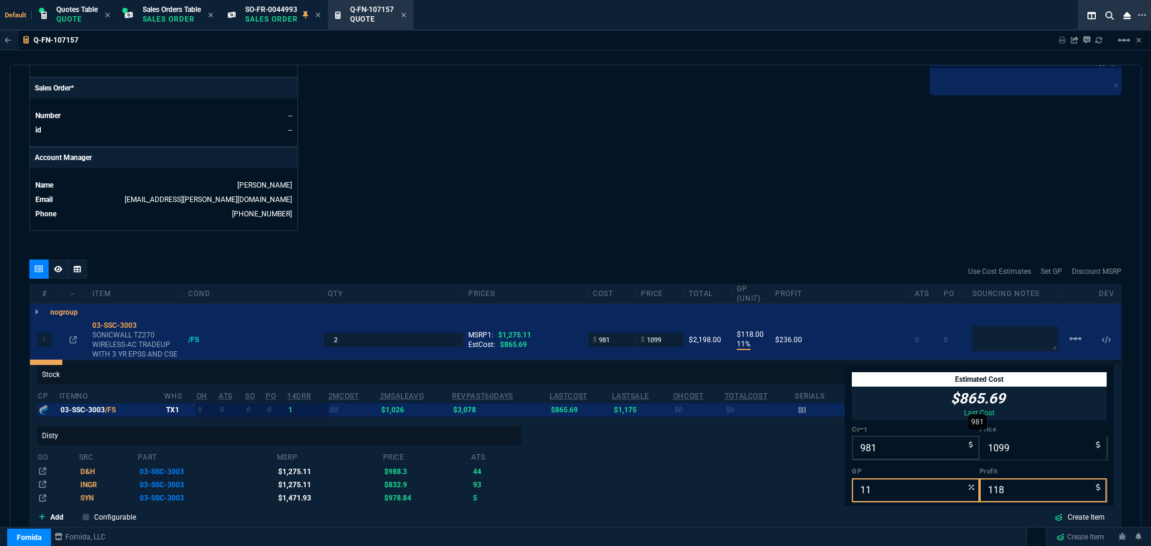
scroll to position [20, 0]
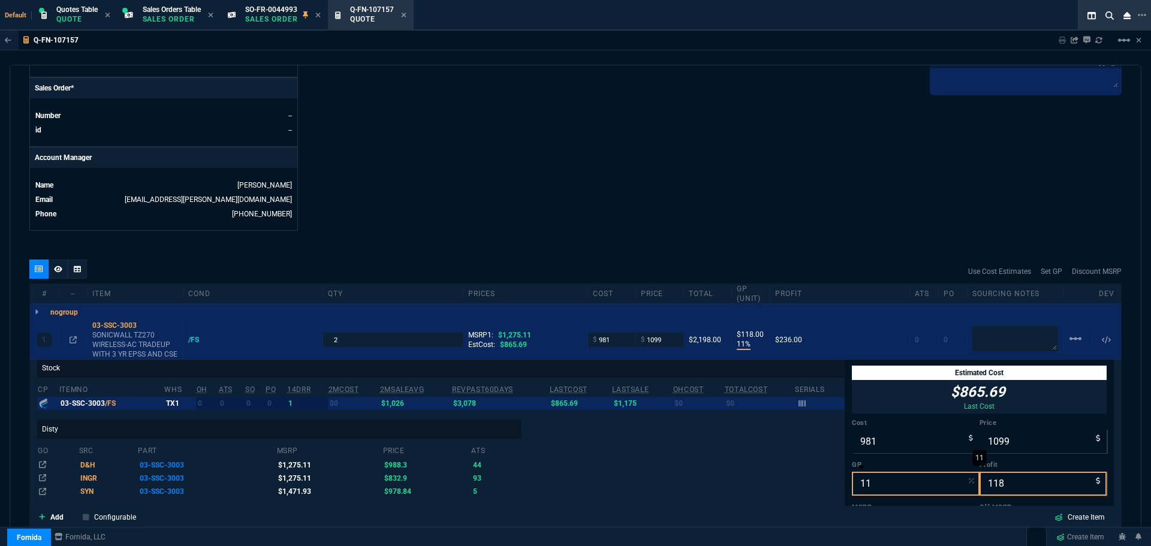
click at [872, 481] on input "11" at bounding box center [916, 484] width 128 height 24
type input "2"
type input "1001"
type input "20"
type input "21"
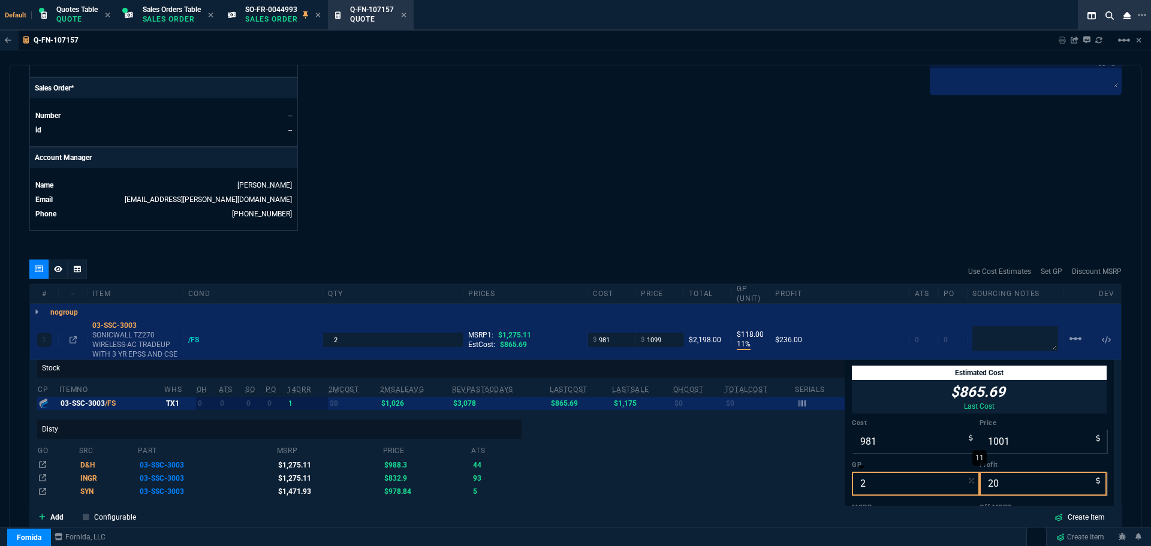
type input "20"
type input "1226"
type input "245"
type input "4"
type input "20"
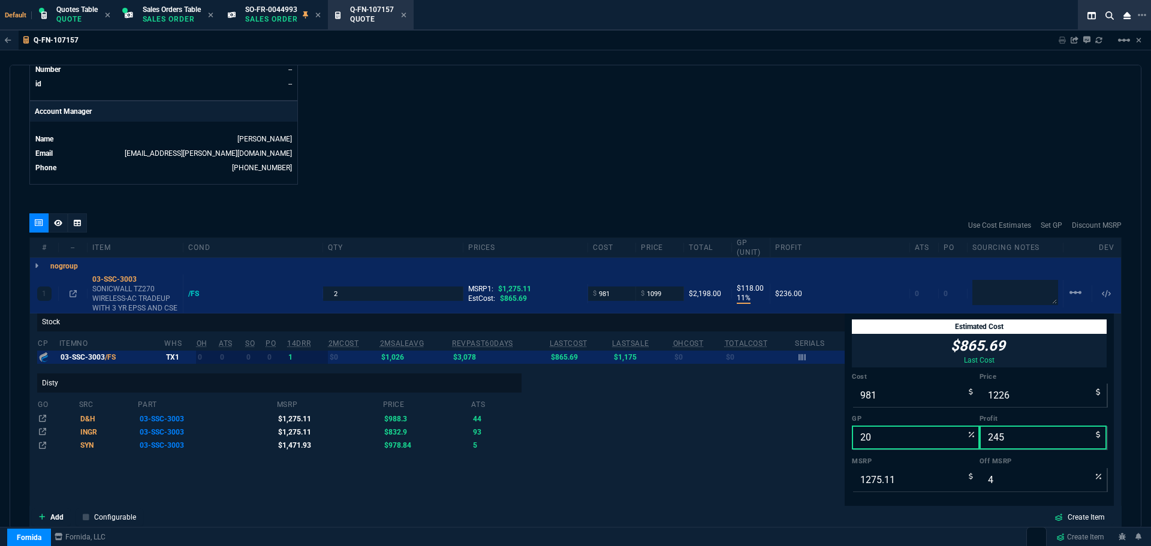
scroll to position [679, 0]
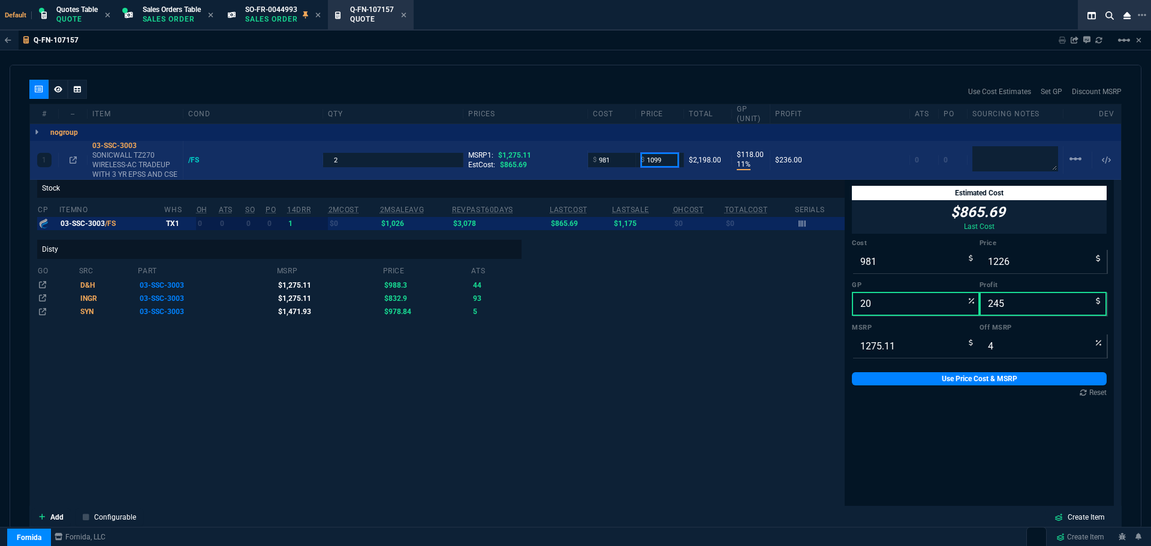
click at [667, 159] on input "1099" at bounding box center [660, 160] width 38 height 14
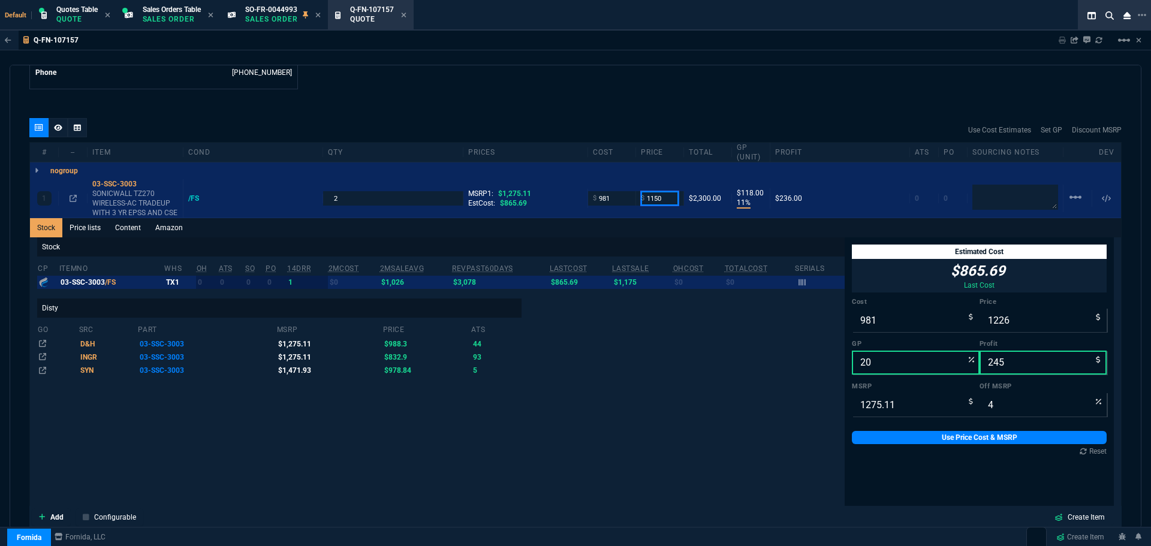
scroll to position [619, 0]
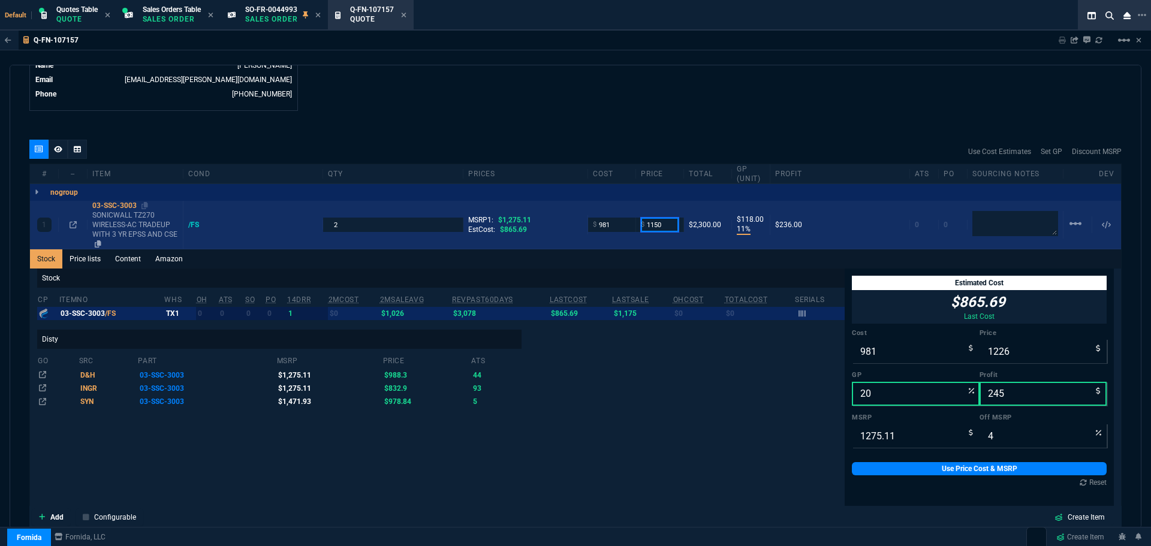
type input "1150"
click at [106, 205] on div "03-SSC-3003" at bounding box center [135, 206] width 86 height 10
type input "1150"
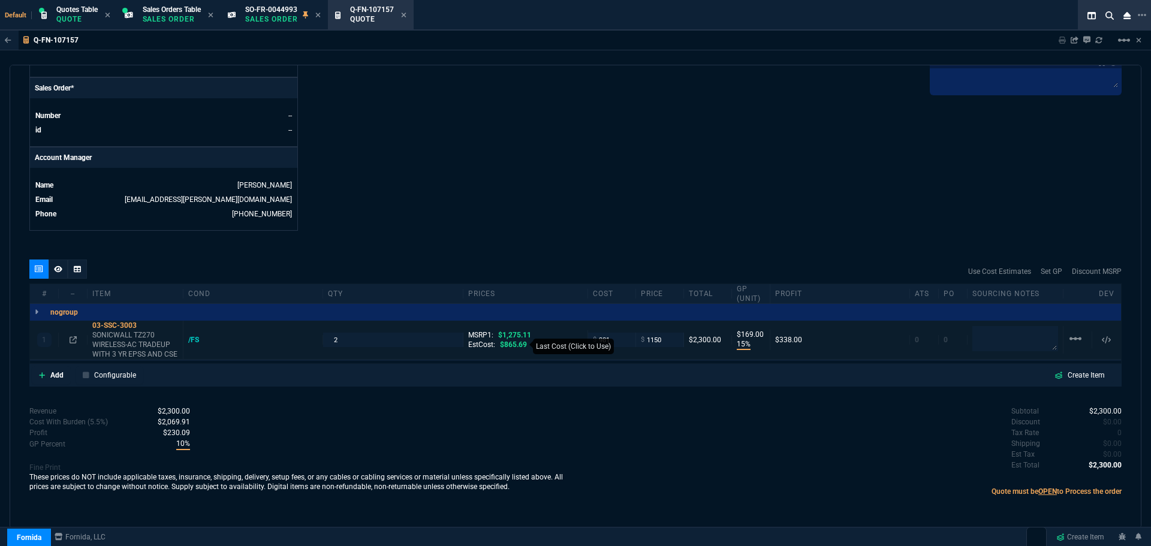
type input "15"
type input "169"
type input "10"
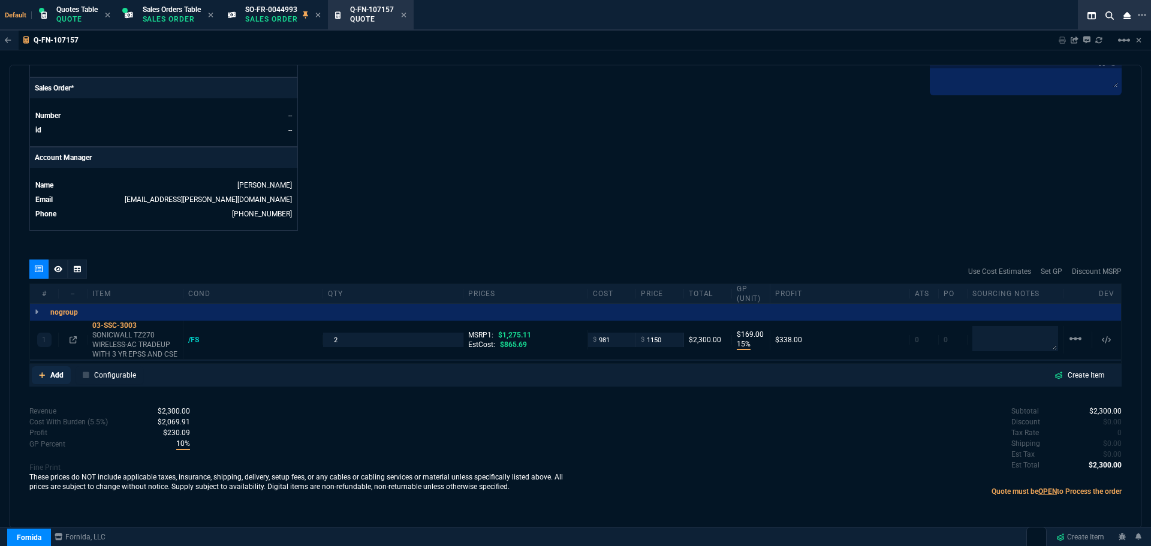
click at [54, 379] on p "Add" at bounding box center [56, 375] width 13 height 11
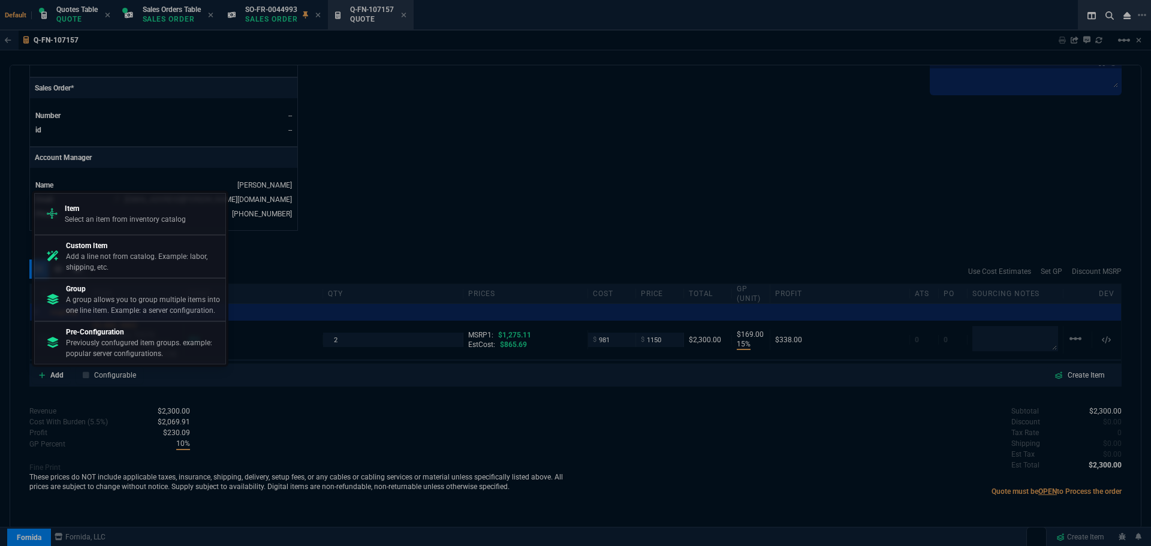
click at [103, 205] on p "Item" at bounding box center [125, 208] width 121 height 11
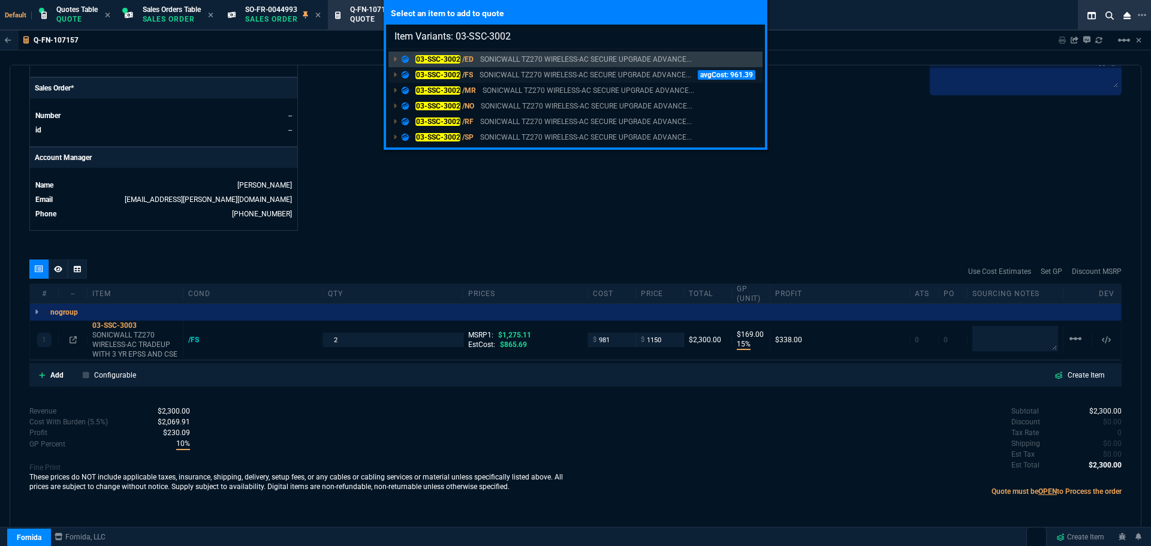
type input "Item Variants: 03-SSC-3002"
click at [427, 71] on mark "03-SSC-3002" at bounding box center [437, 75] width 45 height 8
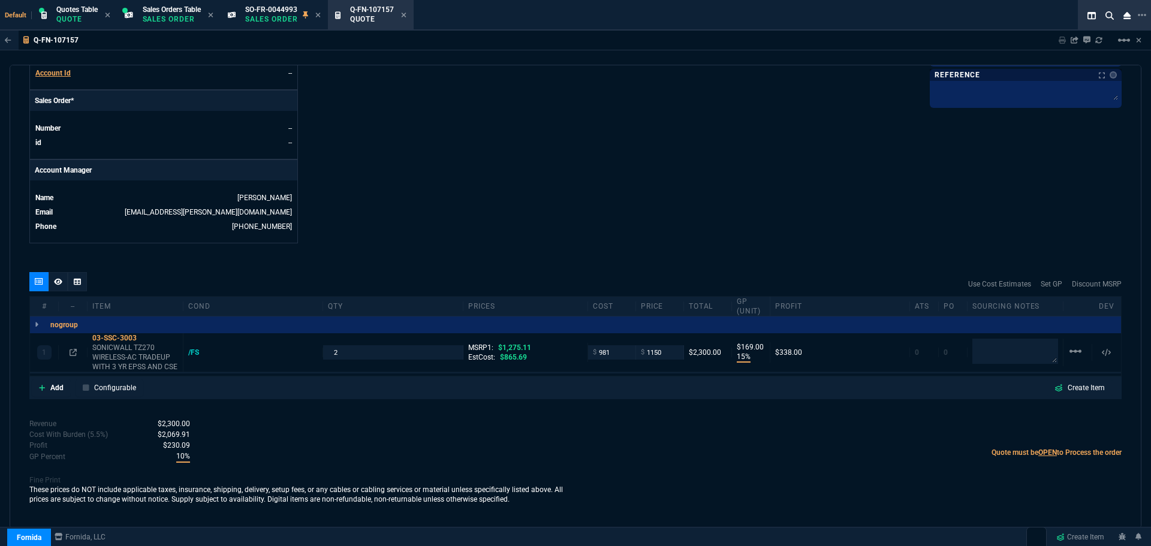
scroll to position [486, 0]
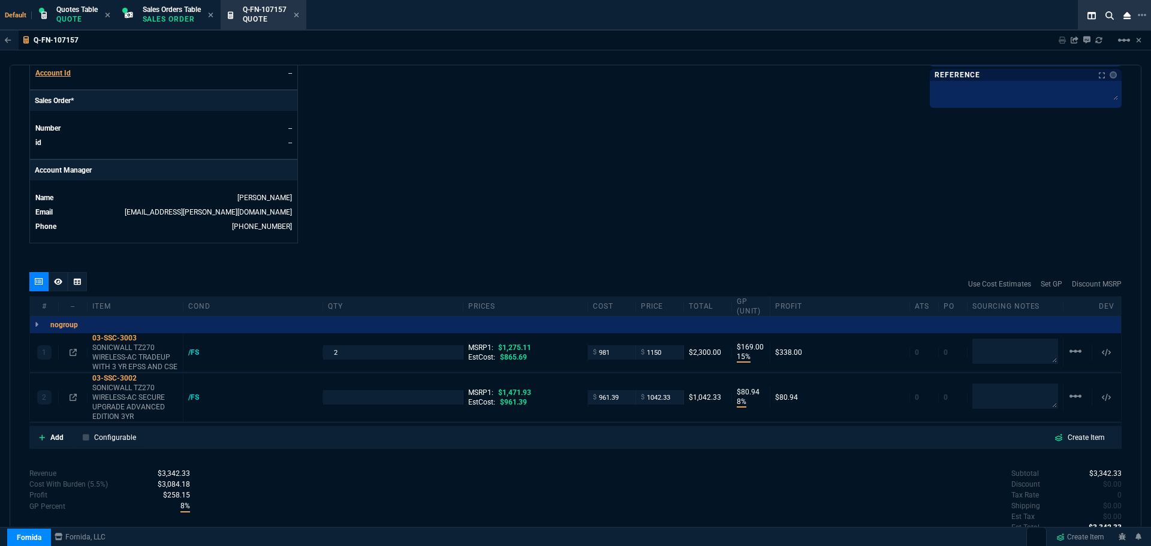
type input "15"
type input "169"
type input "8"
type input "81"
type input "10"
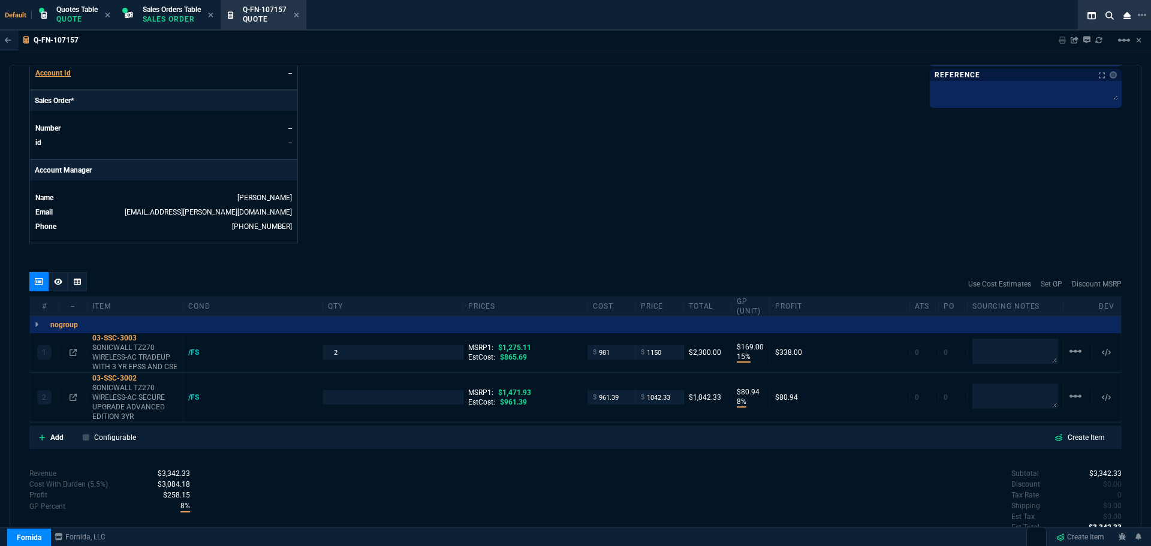
type input "29"
